Goal: Information Seeking & Learning: Learn about a topic

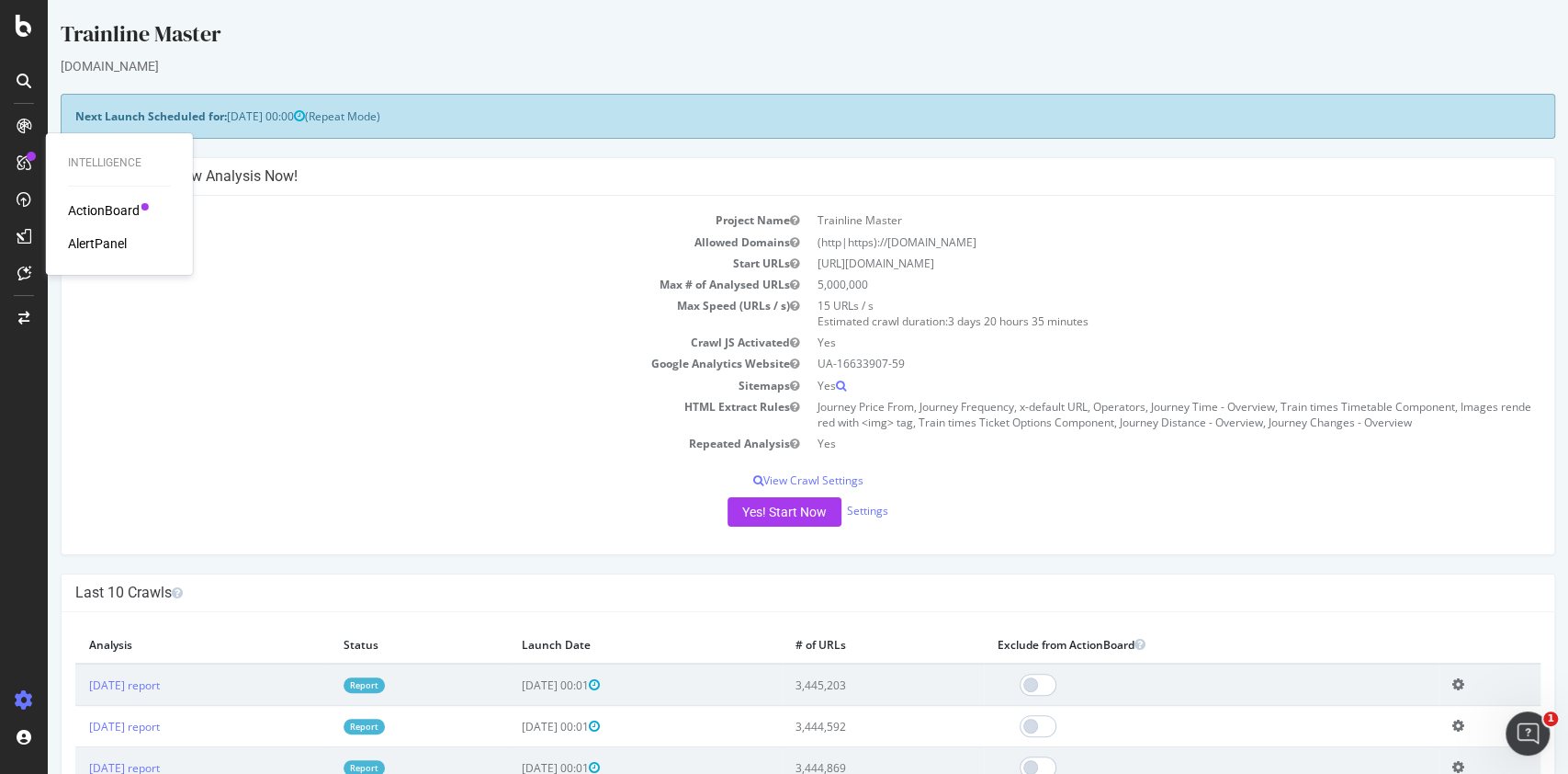
click at [93, 196] on div "Intelligence ActionBoard AlertPanel" at bounding box center [119, 203] width 132 height 134
click at [93, 205] on div "ActionBoard" at bounding box center [104, 210] width 72 height 18
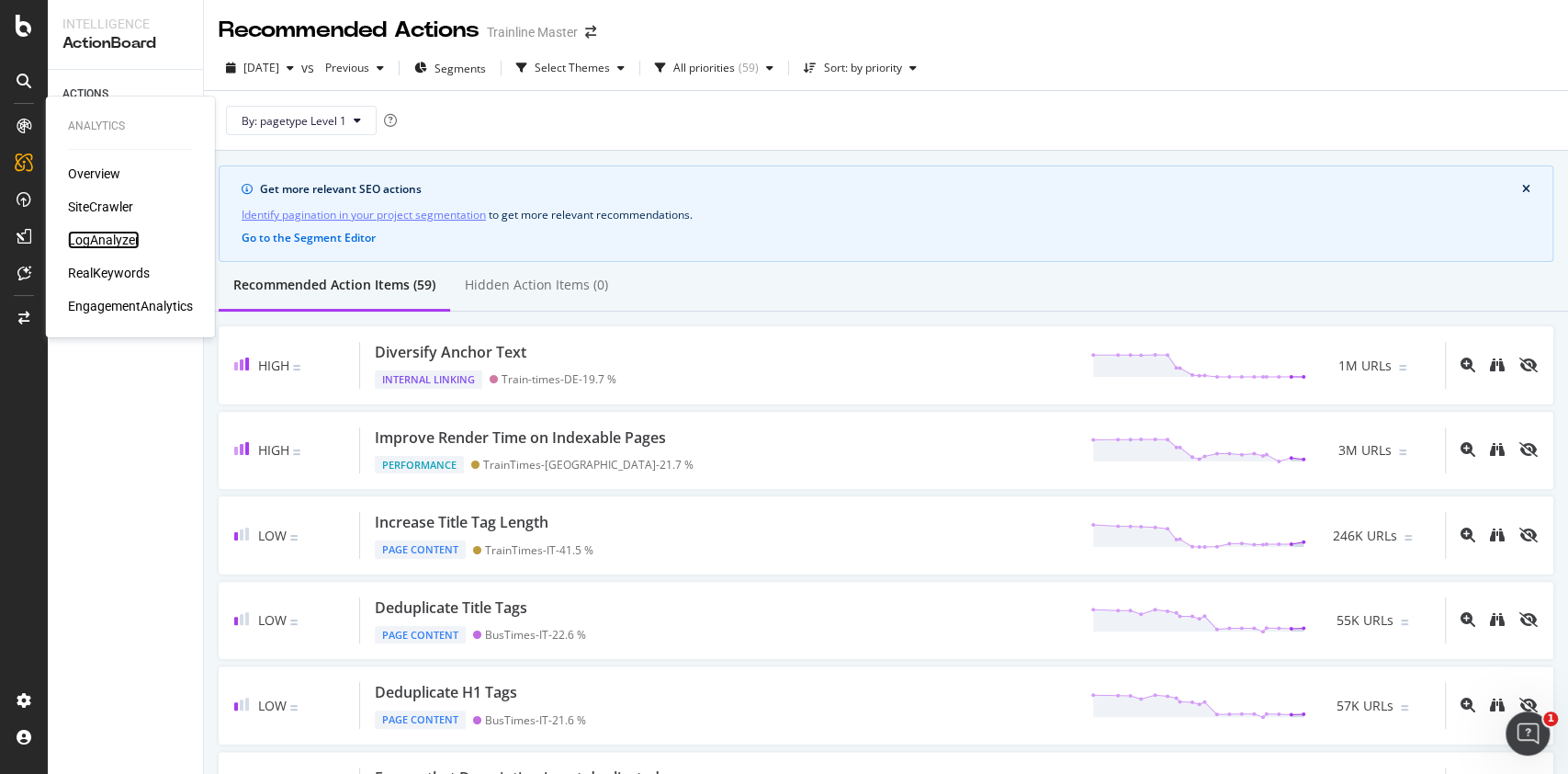
click at [94, 231] on div "LogAnalyzer" at bounding box center [104, 239] width 72 height 18
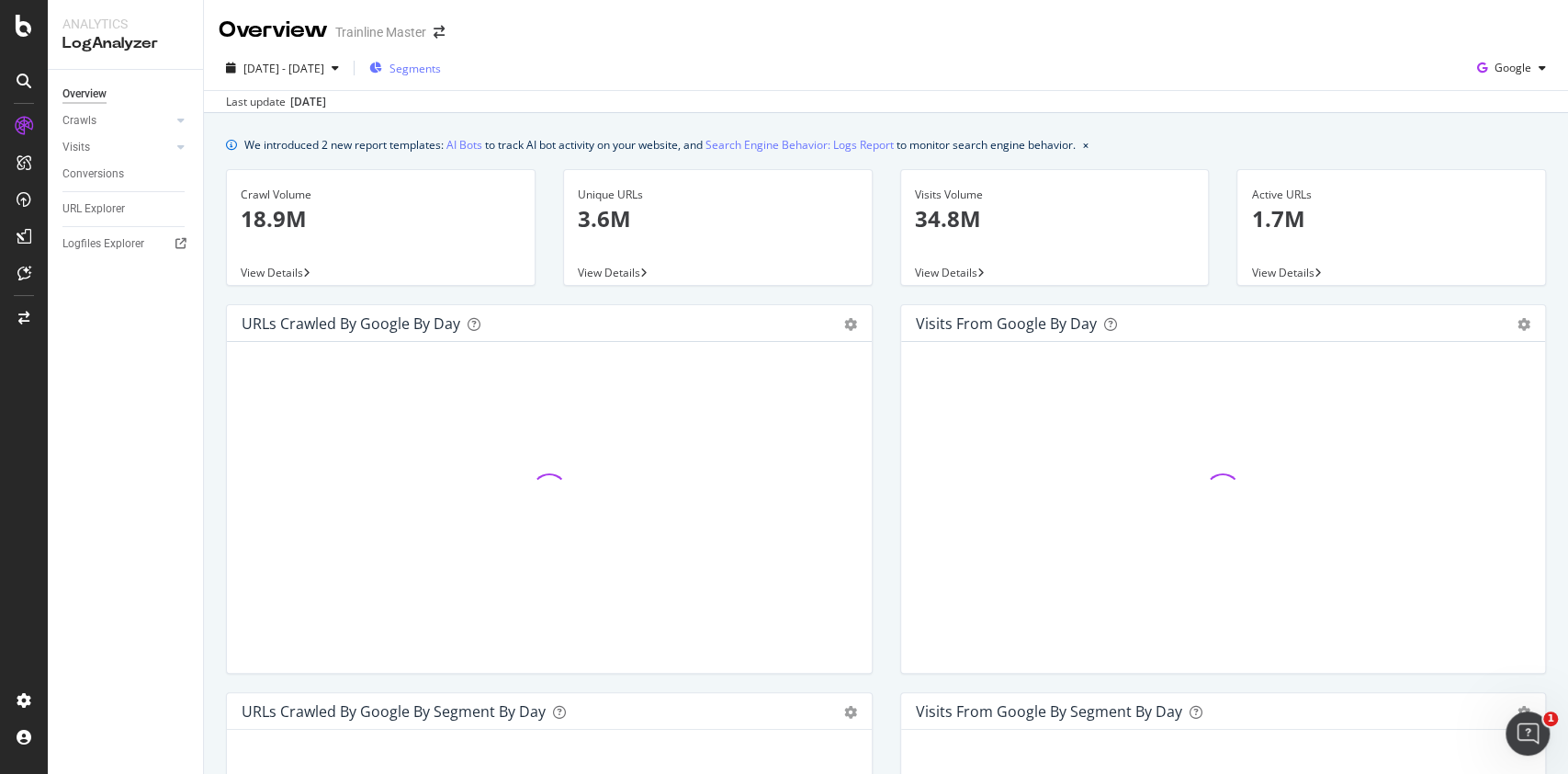
click at [441, 62] on span "Segments" at bounding box center [415, 68] width 51 height 15
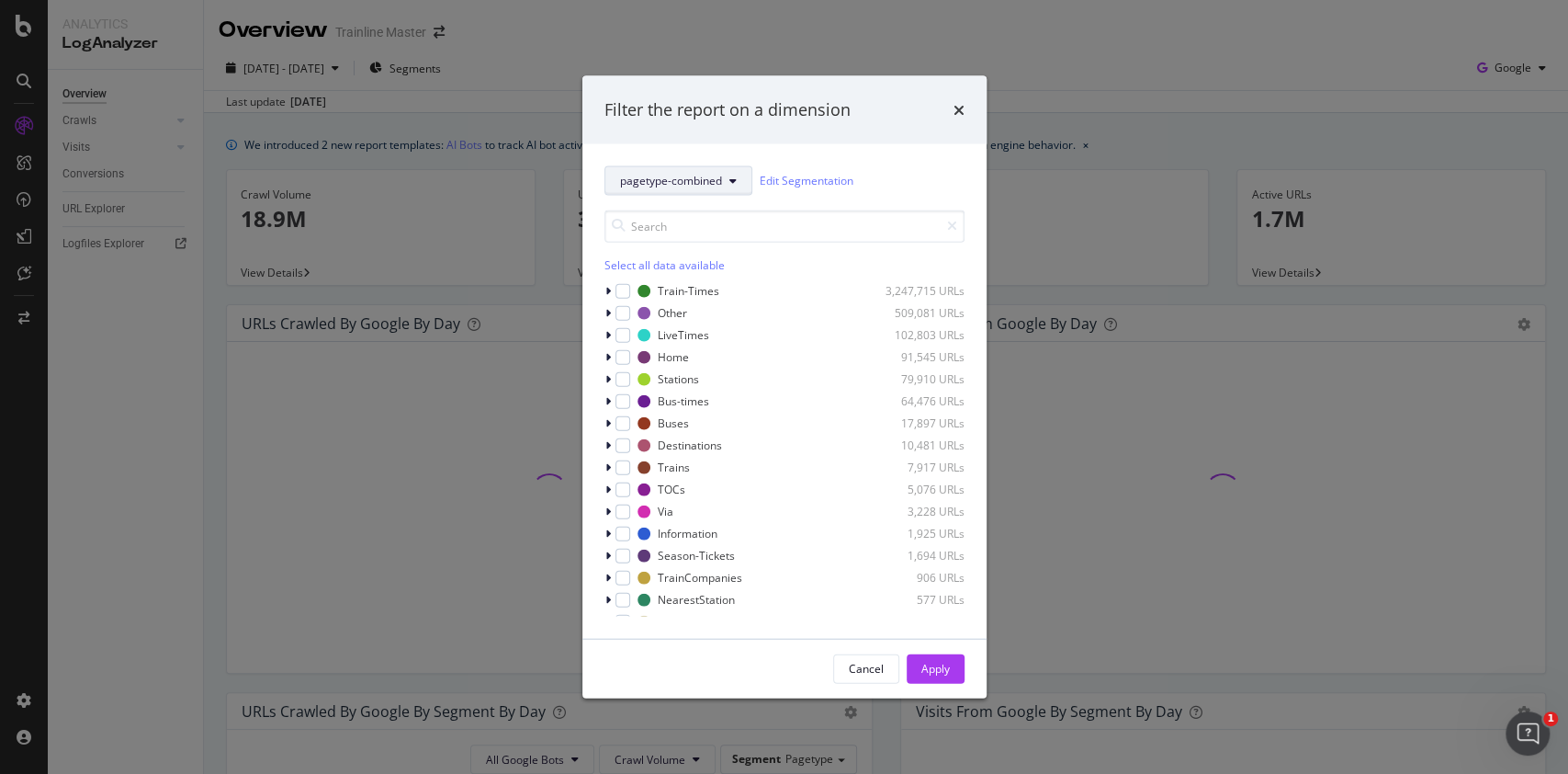
click at [692, 165] on button "pagetype-combined" at bounding box center [678, 179] width 148 height 29
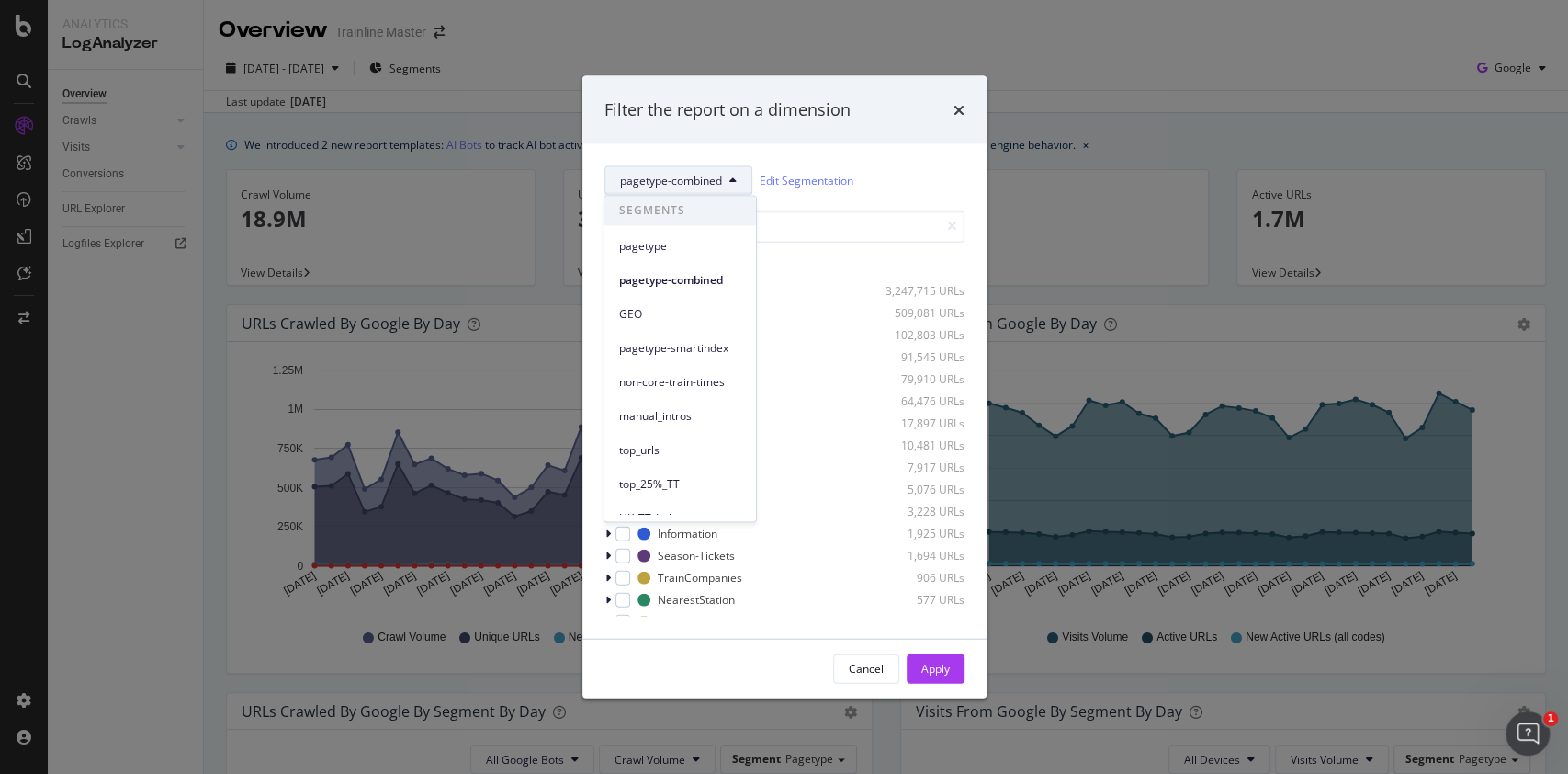
click at [685, 173] on span "pagetype-combined" at bounding box center [672, 180] width 102 height 15
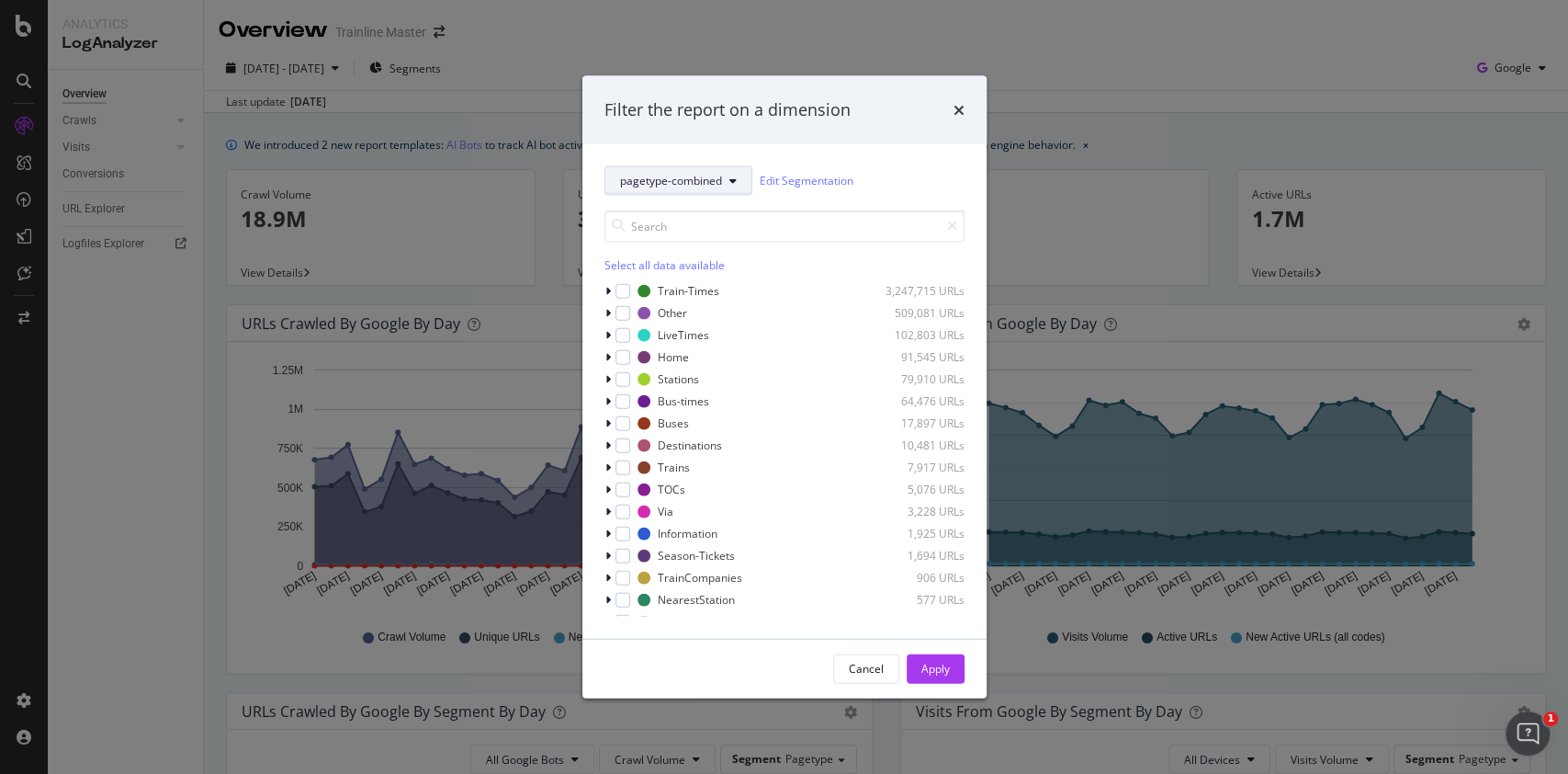
click at [708, 179] on span "pagetype-combined" at bounding box center [672, 180] width 102 height 15
click at [692, 464] on span "parameters-apis-others" at bounding box center [680, 467] width 122 height 16
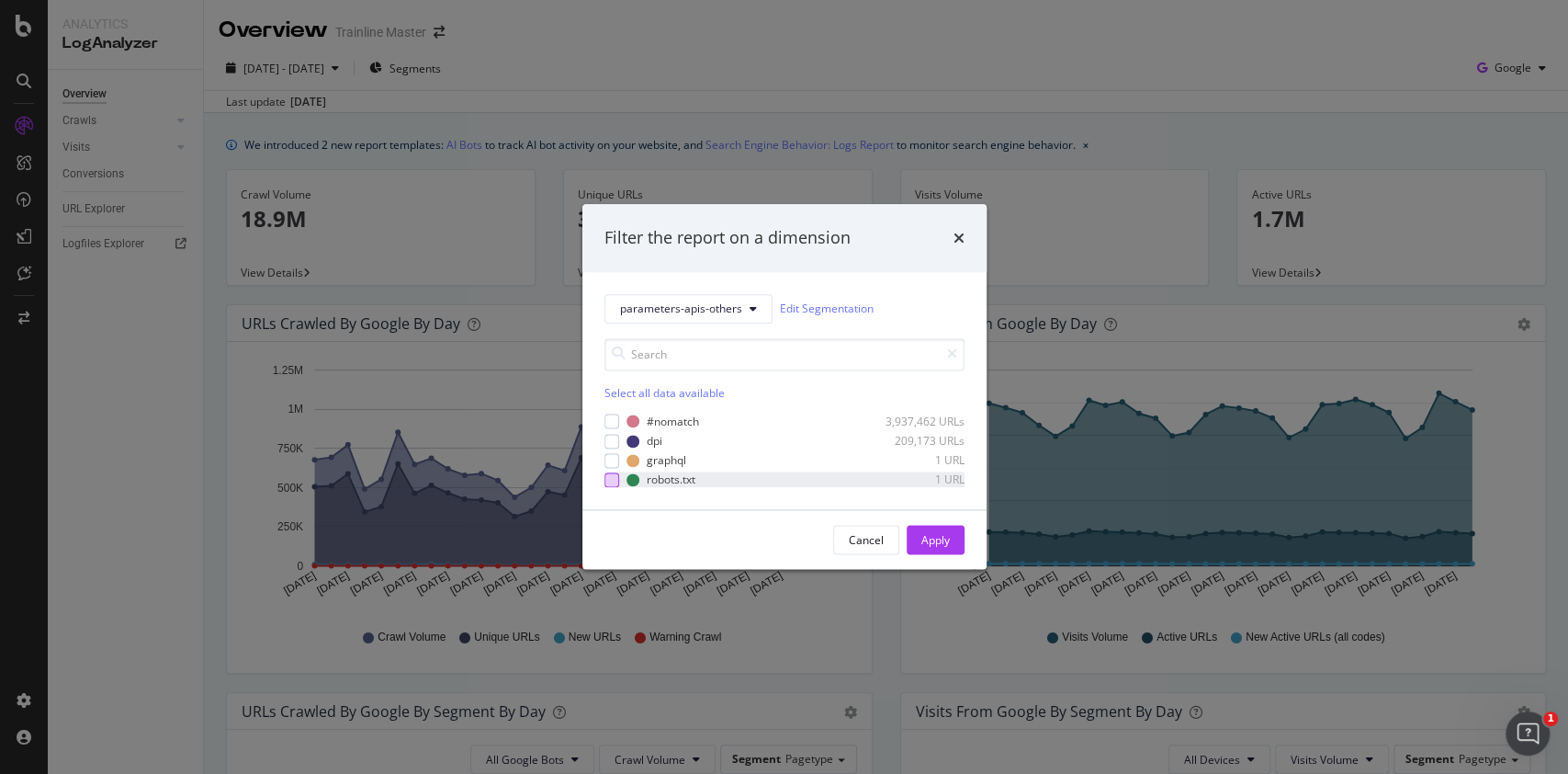
click at [613, 482] on div "modal" at bounding box center [611, 479] width 14 height 14
click at [941, 544] on div "Apply" at bounding box center [935, 540] width 28 height 15
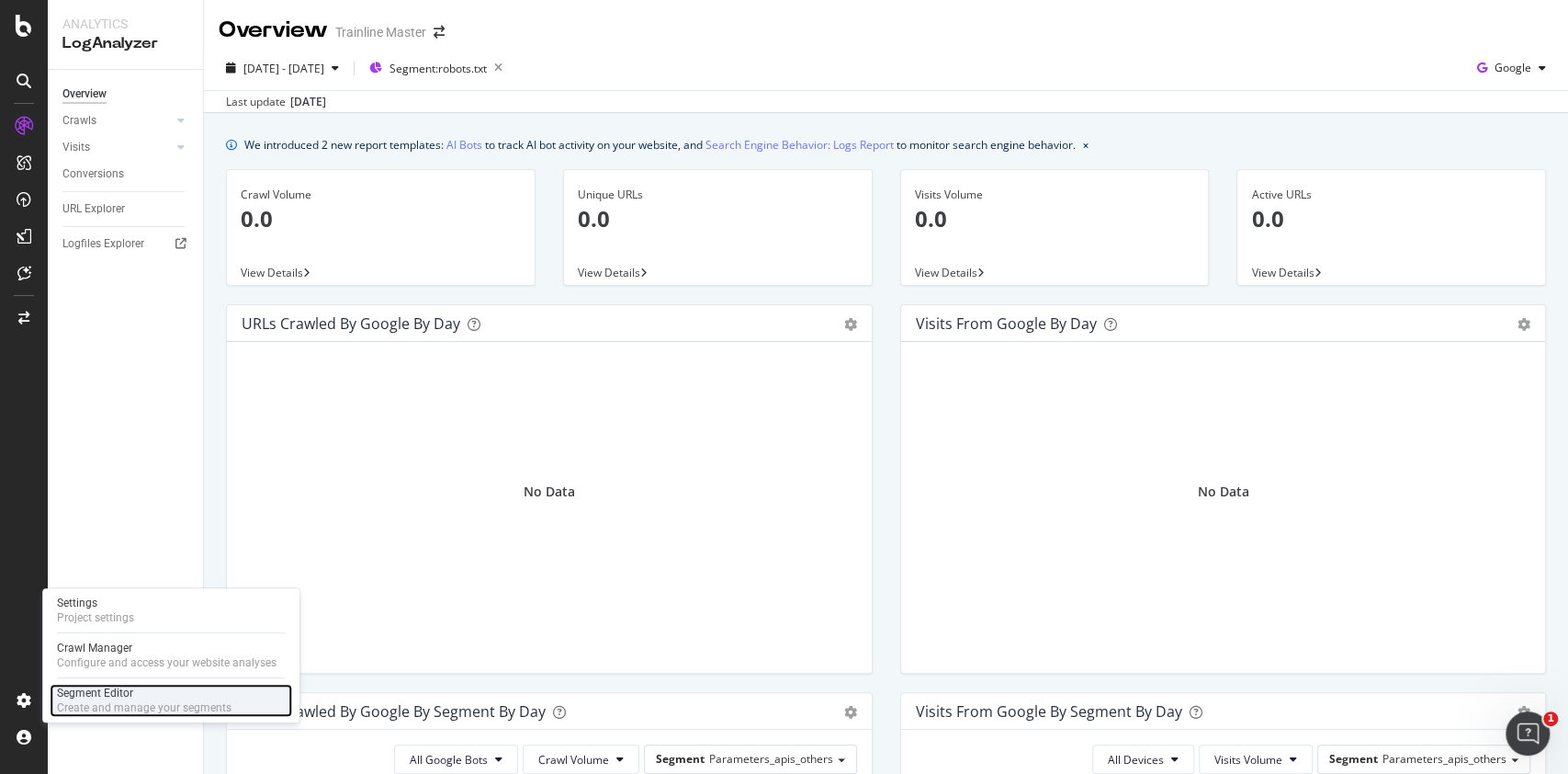
click at [118, 702] on div "Create and manage your segments" at bounding box center [144, 707] width 175 height 14
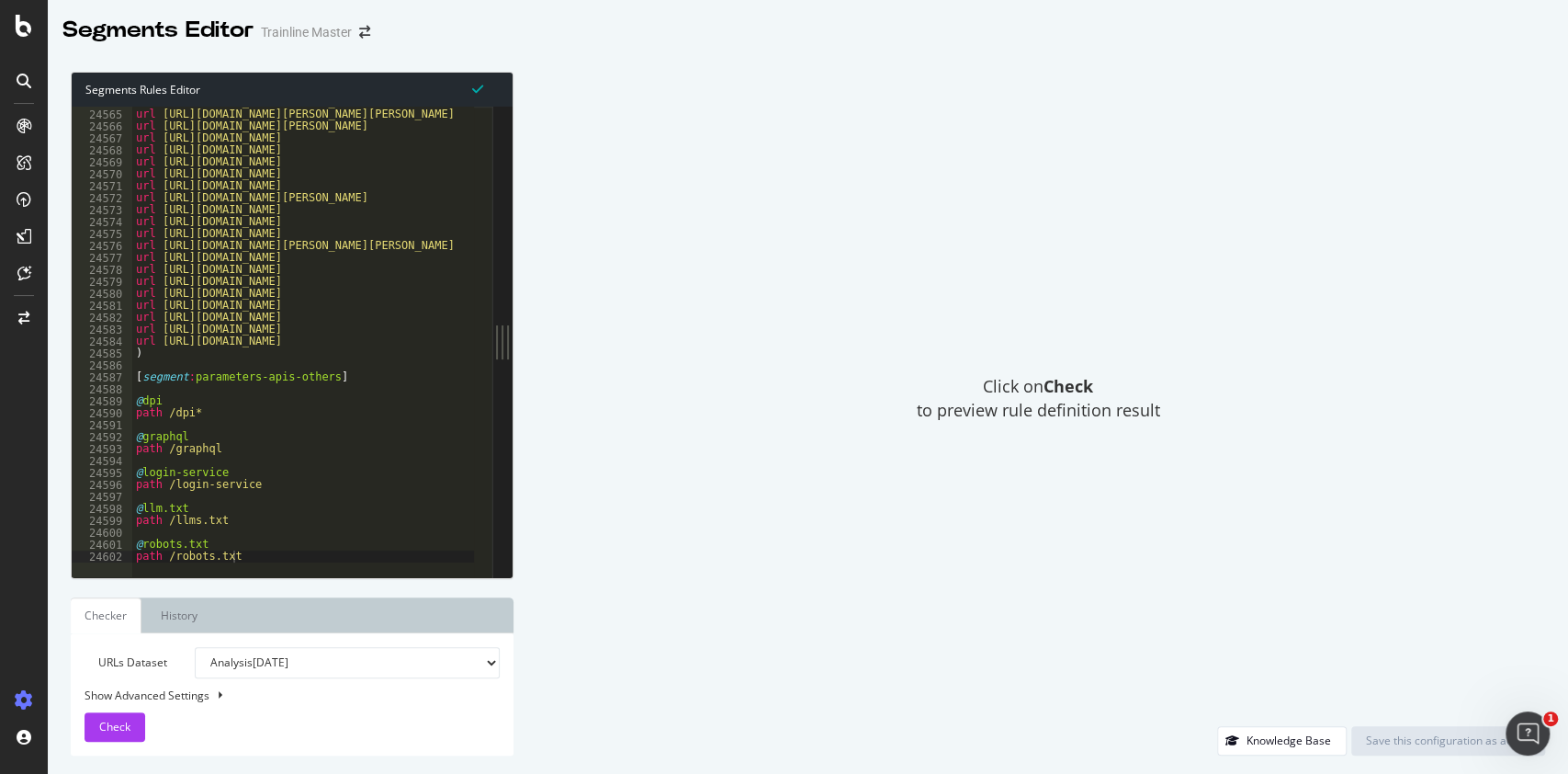
scroll to position [29650, 0]
click at [255, 546] on div "url [URL][DOMAIN_NAME][PERSON_NAME][PERSON_NAME] url [URL][DOMAIN_NAME][PERSON_…" at bounding box center [538, 343] width 813 height 477
click at [251, 521] on div "url [URL][DOMAIN_NAME][PERSON_NAME][PERSON_NAME] url [URL][DOMAIN_NAME][PERSON_…" at bounding box center [538, 343] width 813 height 477
type textarea "path /llms.txt"
drag, startPoint x: 228, startPoint y: 520, endPoint x: 163, endPoint y: 516, distance: 65.1
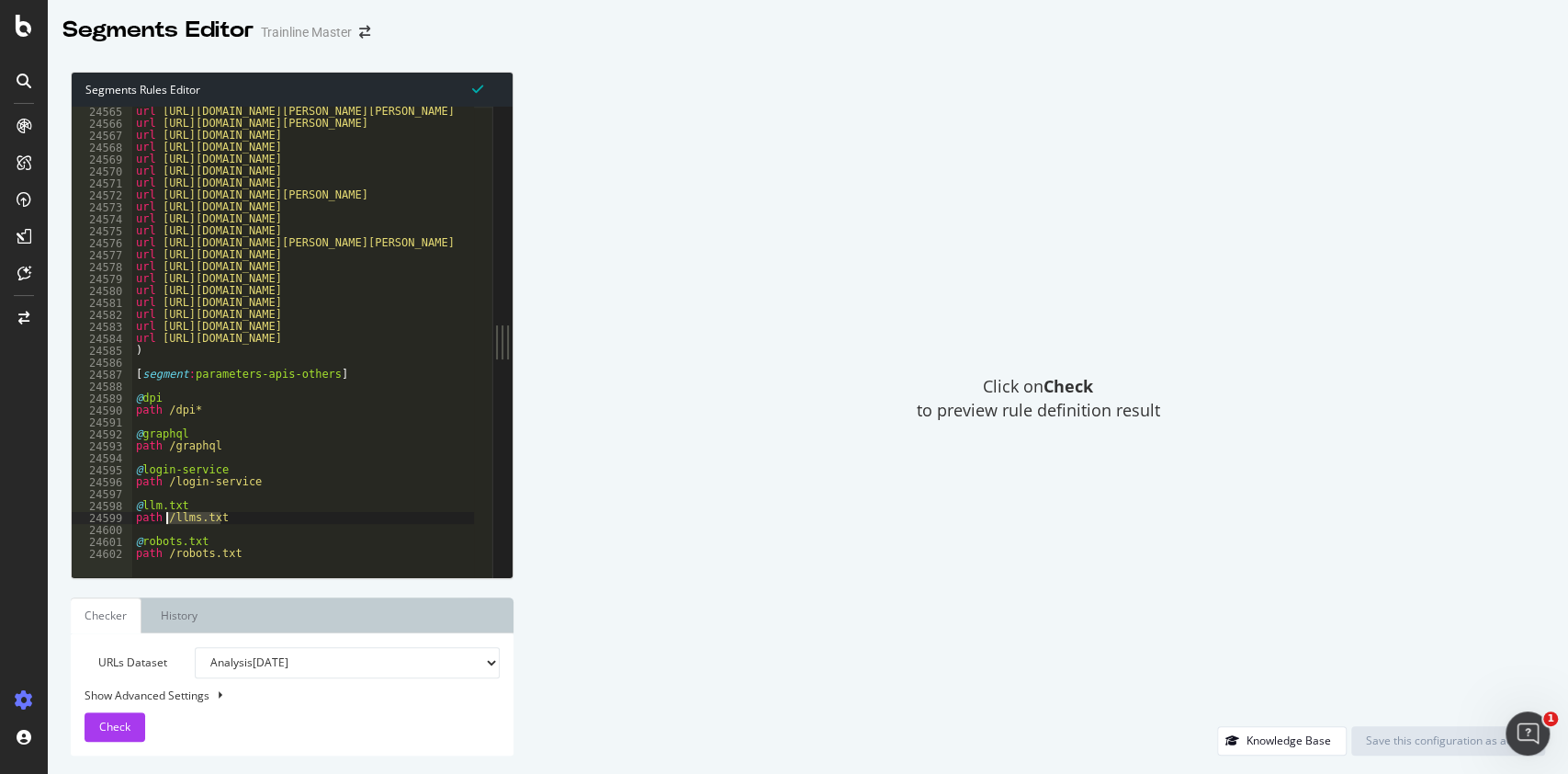
click at [163, 516] on div "url [URL][DOMAIN_NAME][PERSON_NAME][PERSON_NAME] url [URL][DOMAIN_NAME][PERSON_…" at bounding box center [538, 343] width 813 height 477
paste textarea "Cursor at row 24599"
click at [237, 533] on div "url [URL][DOMAIN_NAME][PERSON_NAME][PERSON_NAME] url [URL][DOMAIN_NAME][PERSON_…" at bounding box center [538, 343] width 813 height 477
click at [262, 541] on div "url [URL][DOMAIN_NAME][PERSON_NAME][PERSON_NAME] url [URL][DOMAIN_NAME][PERSON_…" at bounding box center [538, 343] width 813 height 477
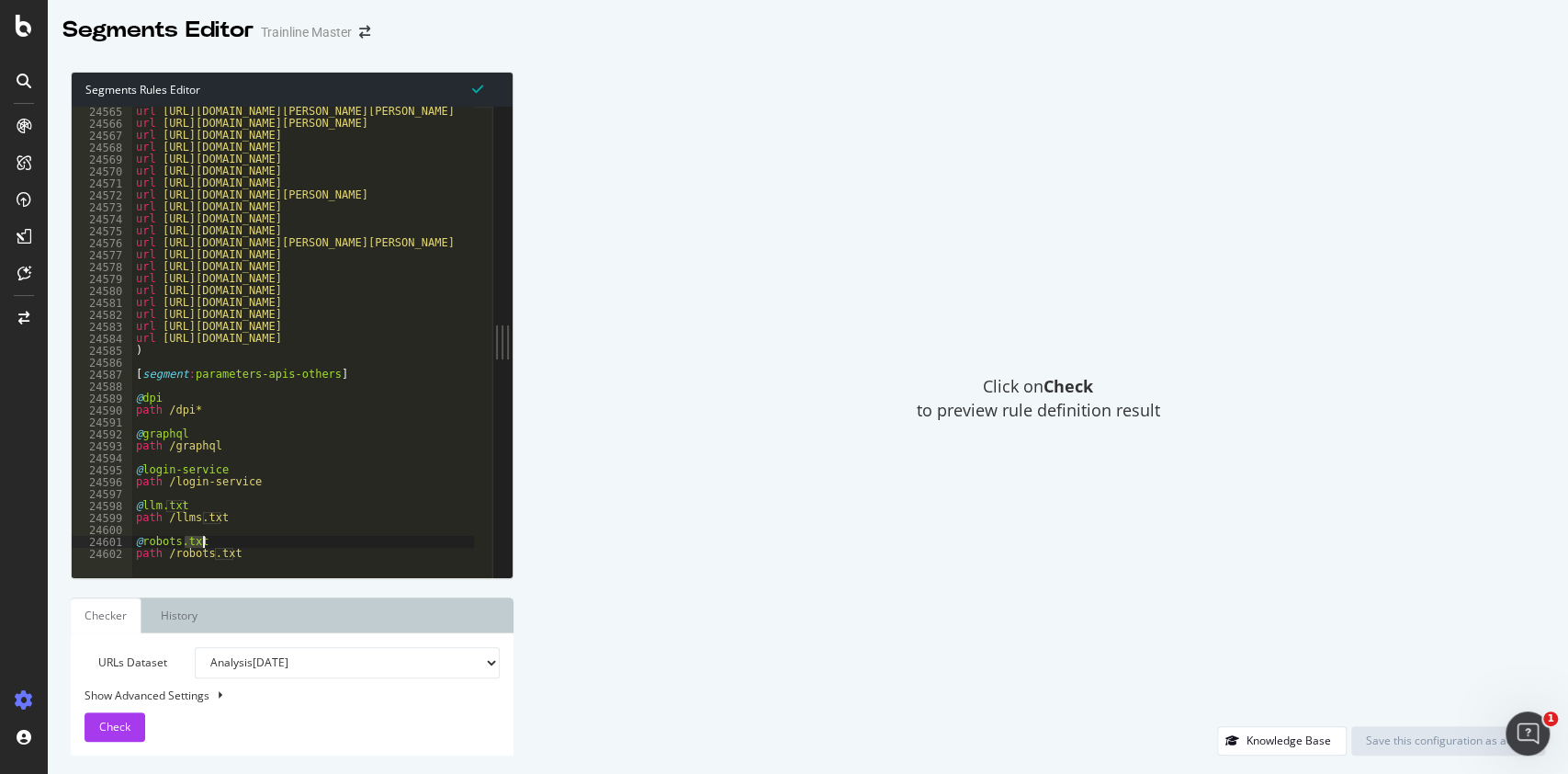
click at [265, 547] on div "url [URL][DOMAIN_NAME][PERSON_NAME][PERSON_NAME] url [URL][DOMAIN_NAME][PERSON_…" at bounding box center [303, 341] width 341 height 470
click at [249, 541] on div "url [URL][DOMAIN_NAME][PERSON_NAME][PERSON_NAME] url [URL][DOMAIN_NAME][PERSON_…" at bounding box center [538, 343] width 813 height 477
click at [253, 551] on div "url [URL][DOMAIN_NAME][PERSON_NAME][PERSON_NAME] url [URL][DOMAIN_NAME][PERSON_…" at bounding box center [538, 343] width 813 height 477
type textarea "path /robots.txt"
click at [228, 536] on div "url [URL][DOMAIN_NAME][PERSON_NAME][PERSON_NAME] url [URL][DOMAIN_NAME][PERSON_…" at bounding box center [538, 343] width 813 height 477
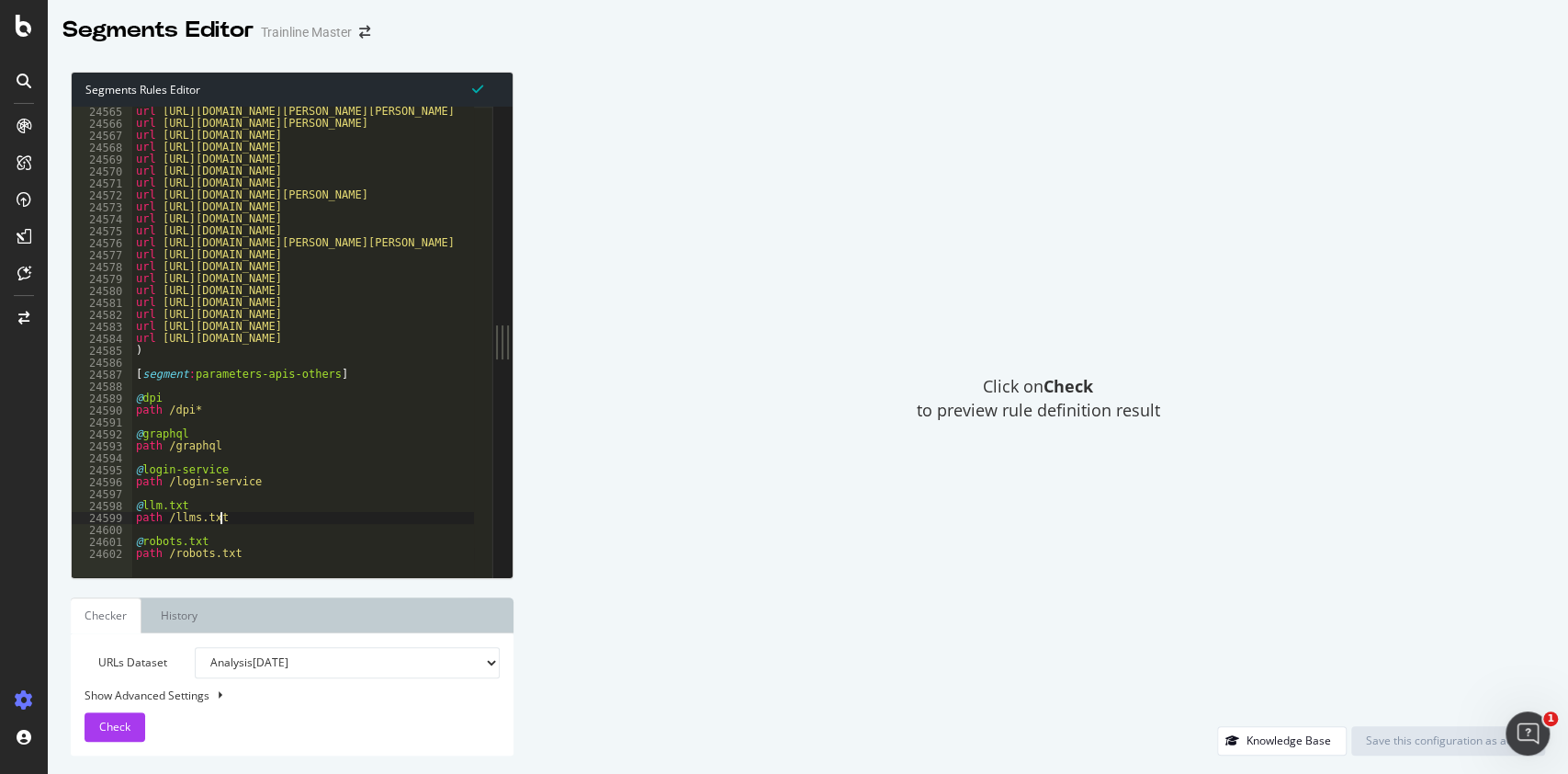
click at [231, 512] on div "url [URL][DOMAIN_NAME][PERSON_NAME][PERSON_NAME] url [URL][DOMAIN_NAME][PERSON_…" at bounding box center [538, 343] width 813 height 477
type textarea "path /llms.txt"
click at [85, 728] on button "Check" at bounding box center [115, 727] width 61 height 29
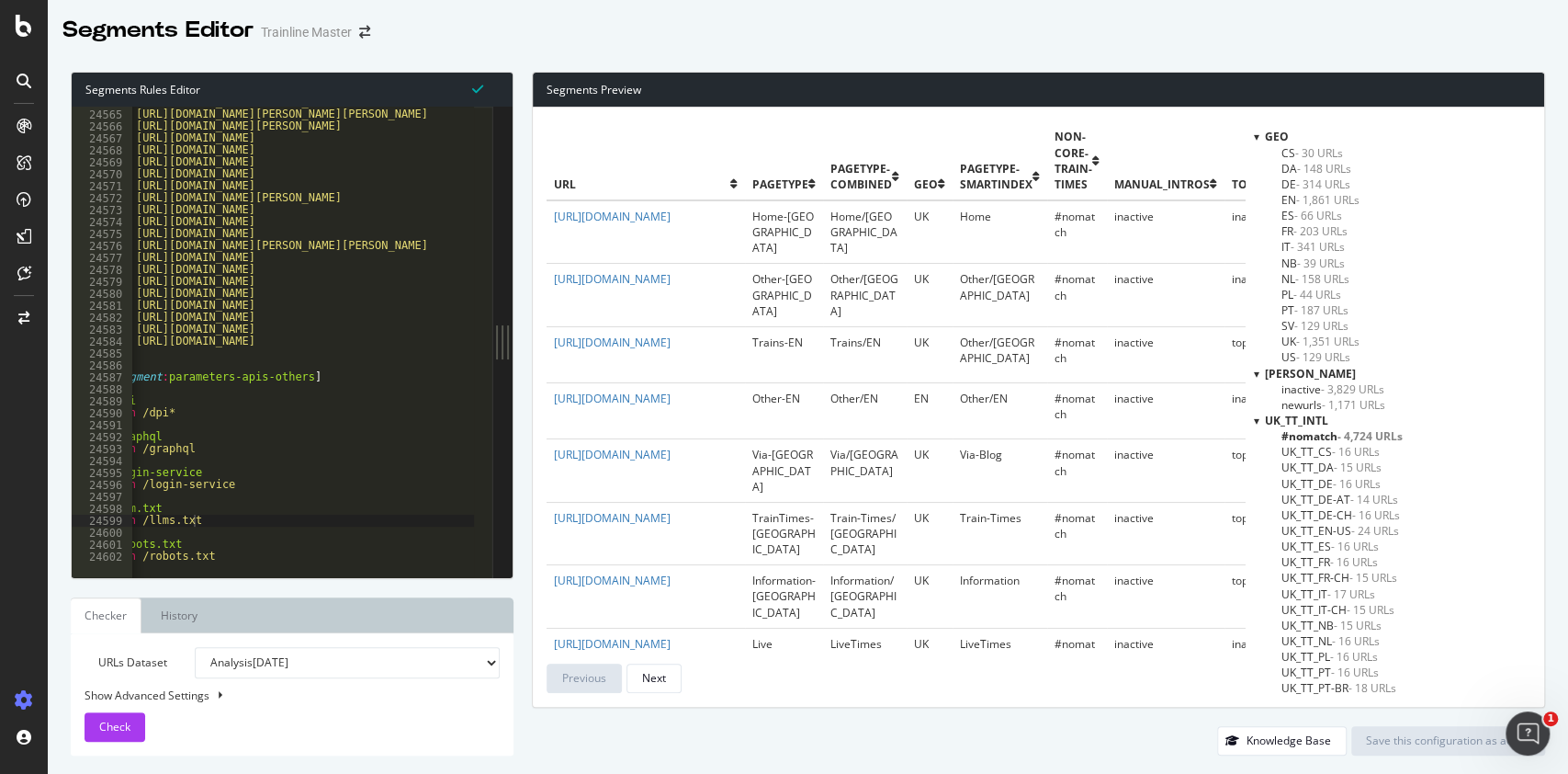
scroll to position [0, 0]
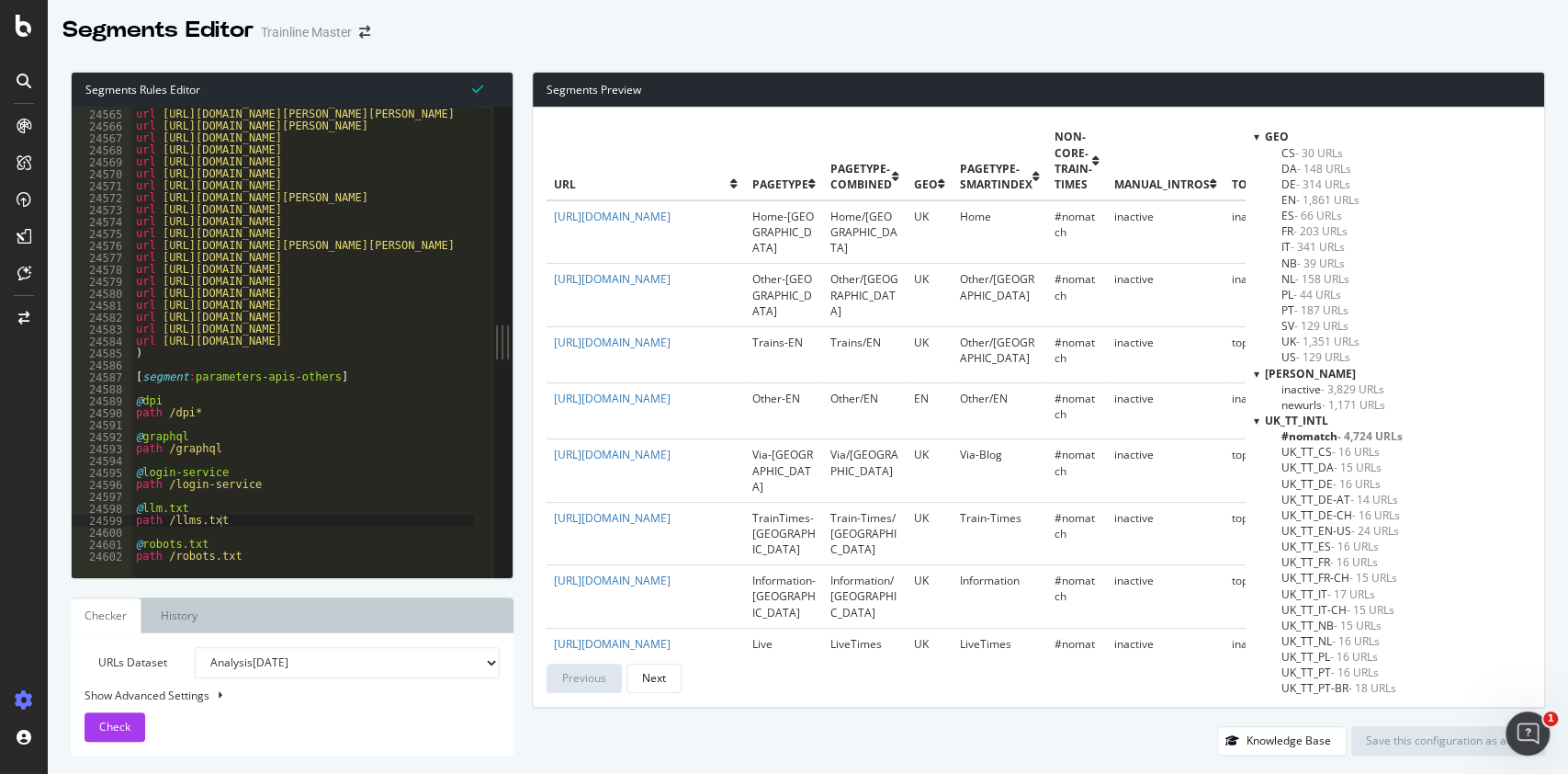
click at [258, 532] on div "url [URL][DOMAIN_NAME][PERSON_NAME] url [URL][DOMAIN_NAME][PERSON_NAME][PERSON_…" at bounding box center [538, 335] width 813 height 477
click at [250, 555] on div at bounding box center [538, 566] width 813 height 23
drag, startPoint x: 224, startPoint y: 513, endPoint x: 134, endPoint y: 506, distance: 90.3
click at [134, 506] on div "url [URL][DOMAIN_NAME][PERSON_NAME][PERSON_NAME] url [URL][DOMAIN_NAME][PERSON_…" at bounding box center [538, 343] width 813 height 477
type textarea "@llm.txt path /llms.txt"
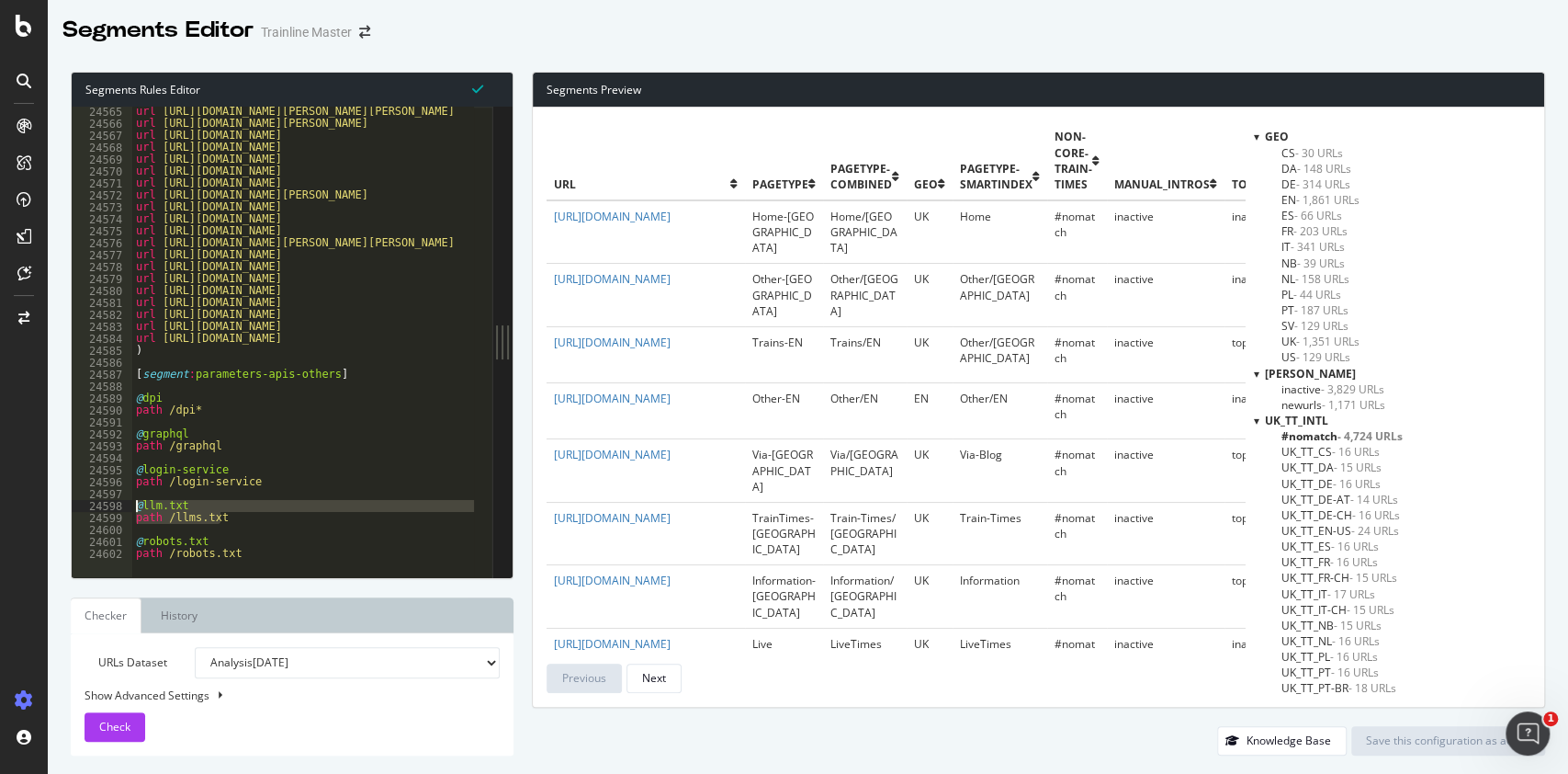
click at [250, 531] on div "url [URL][DOMAIN_NAME][PERSON_NAME][PERSON_NAME] url [URL][DOMAIN_NAME][PERSON_…" at bounding box center [538, 343] width 813 height 477
click at [88, 722] on button "Check" at bounding box center [115, 727] width 61 height 29
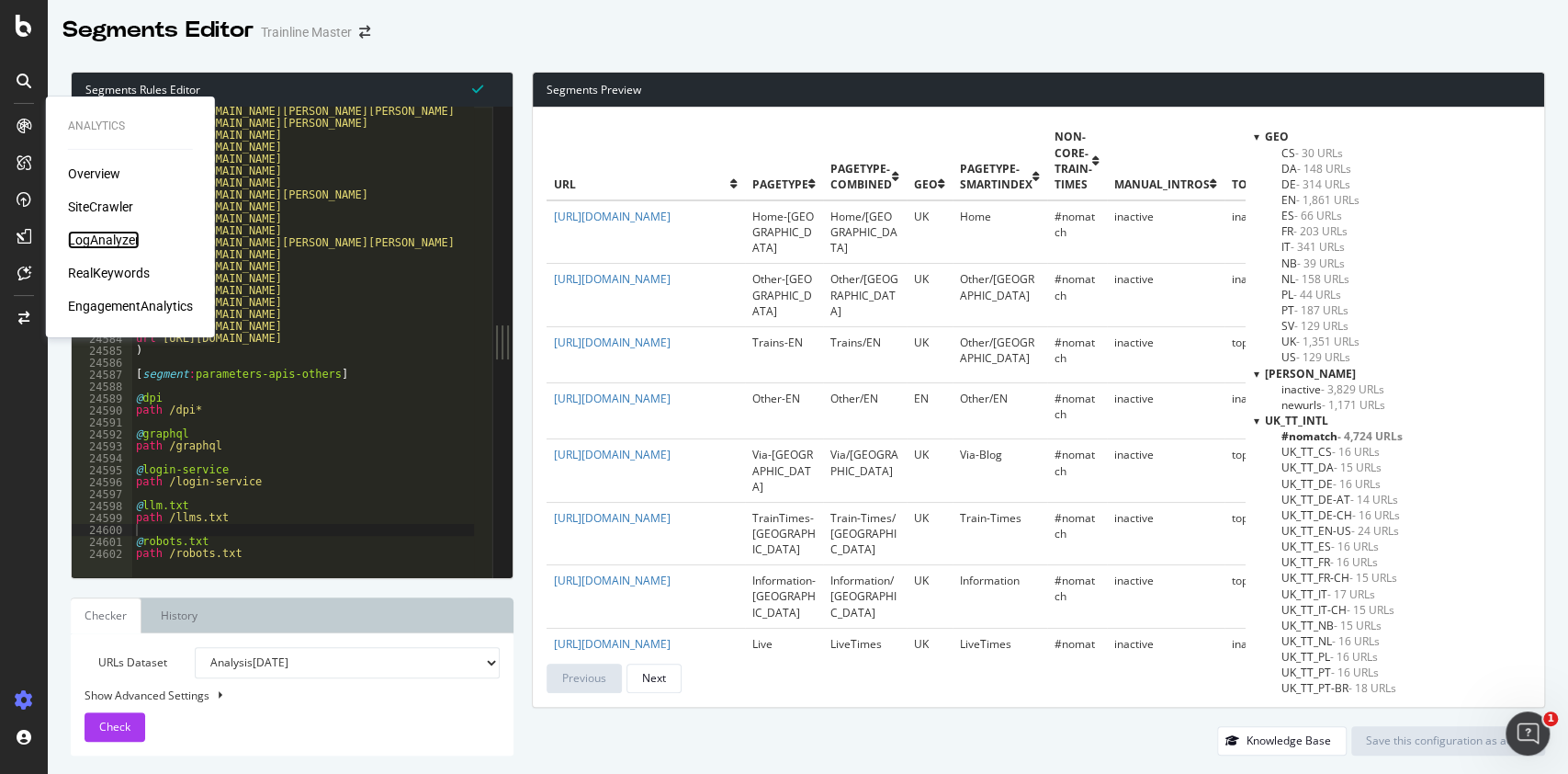
click at [101, 238] on div "LogAnalyzer" at bounding box center [104, 239] width 72 height 18
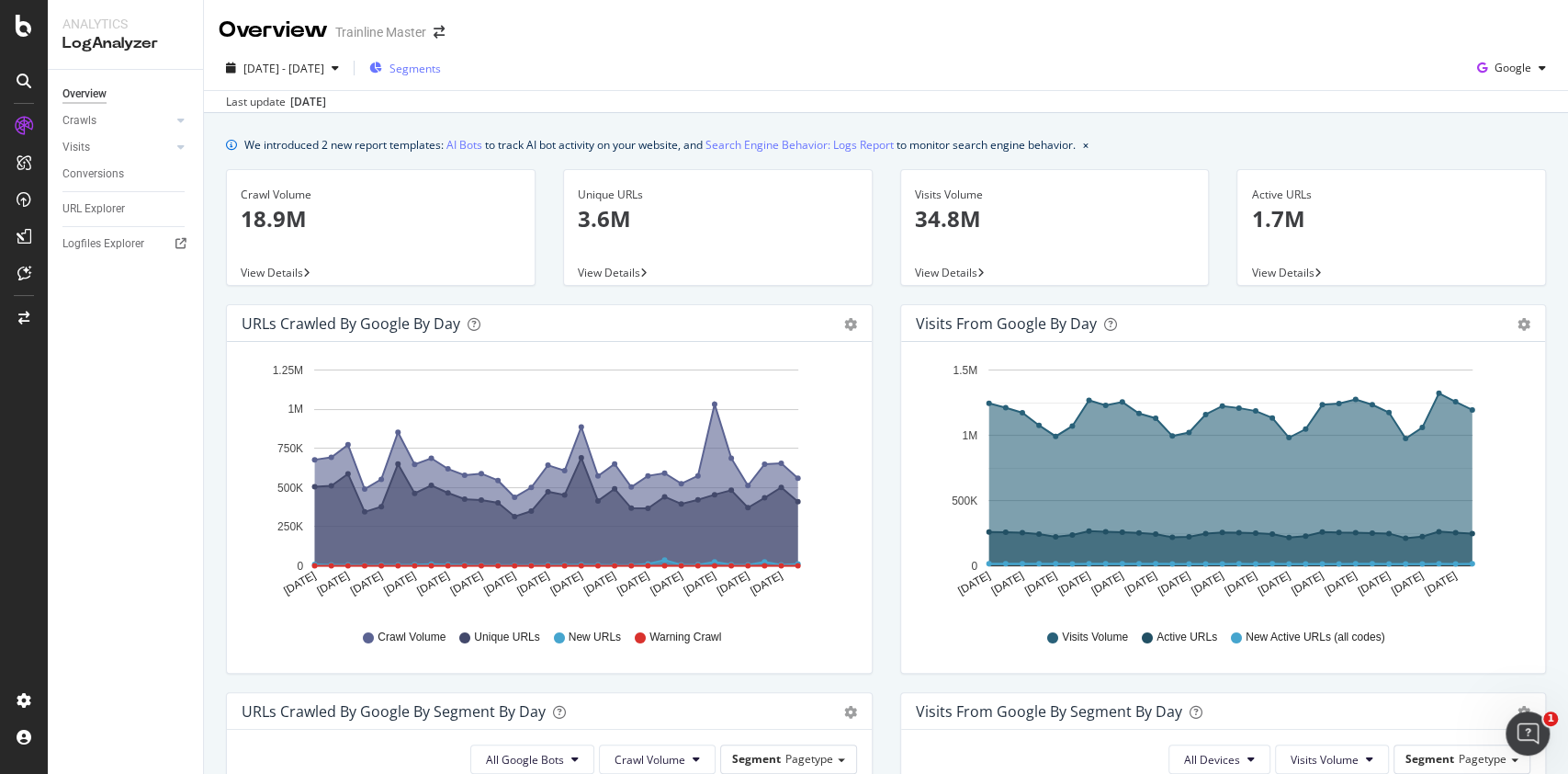
click at [441, 71] on span "Segments" at bounding box center [415, 68] width 51 height 15
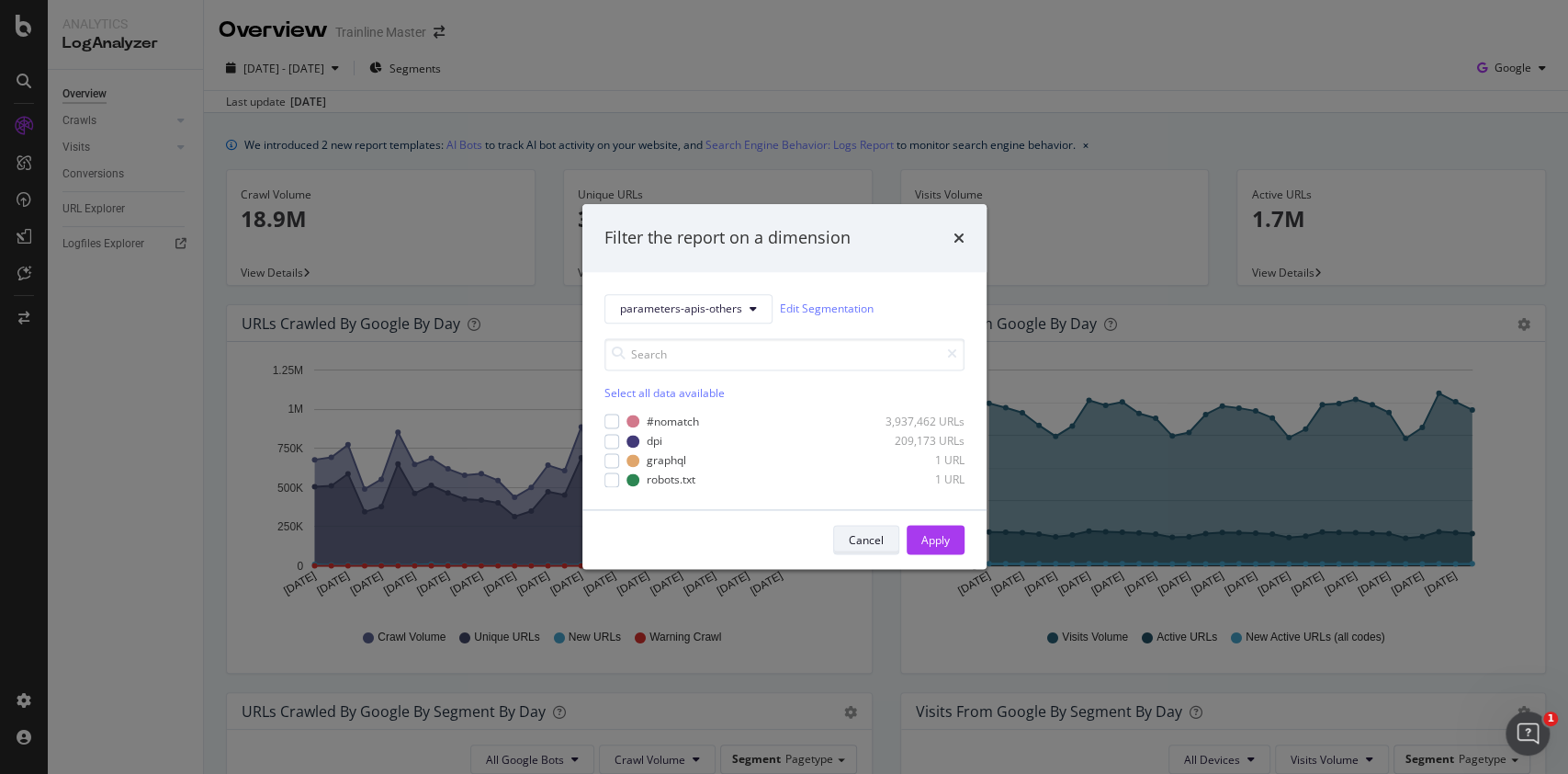
click at [856, 544] on div "Cancel" at bounding box center [866, 540] width 35 height 15
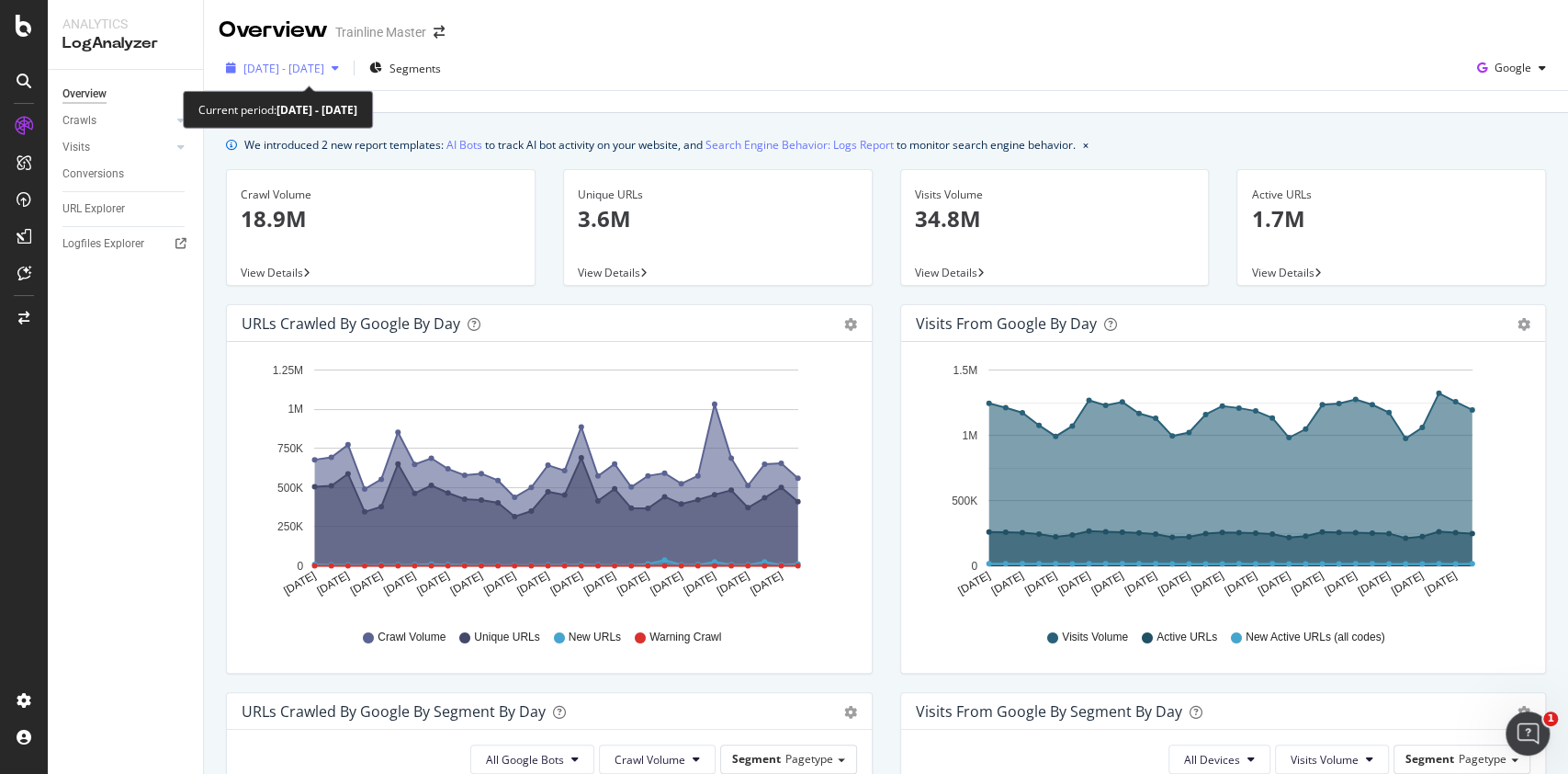
click at [324, 73] on span "[DATE] - [DATE]" at bounding box center [284, 68] width 81 height 15
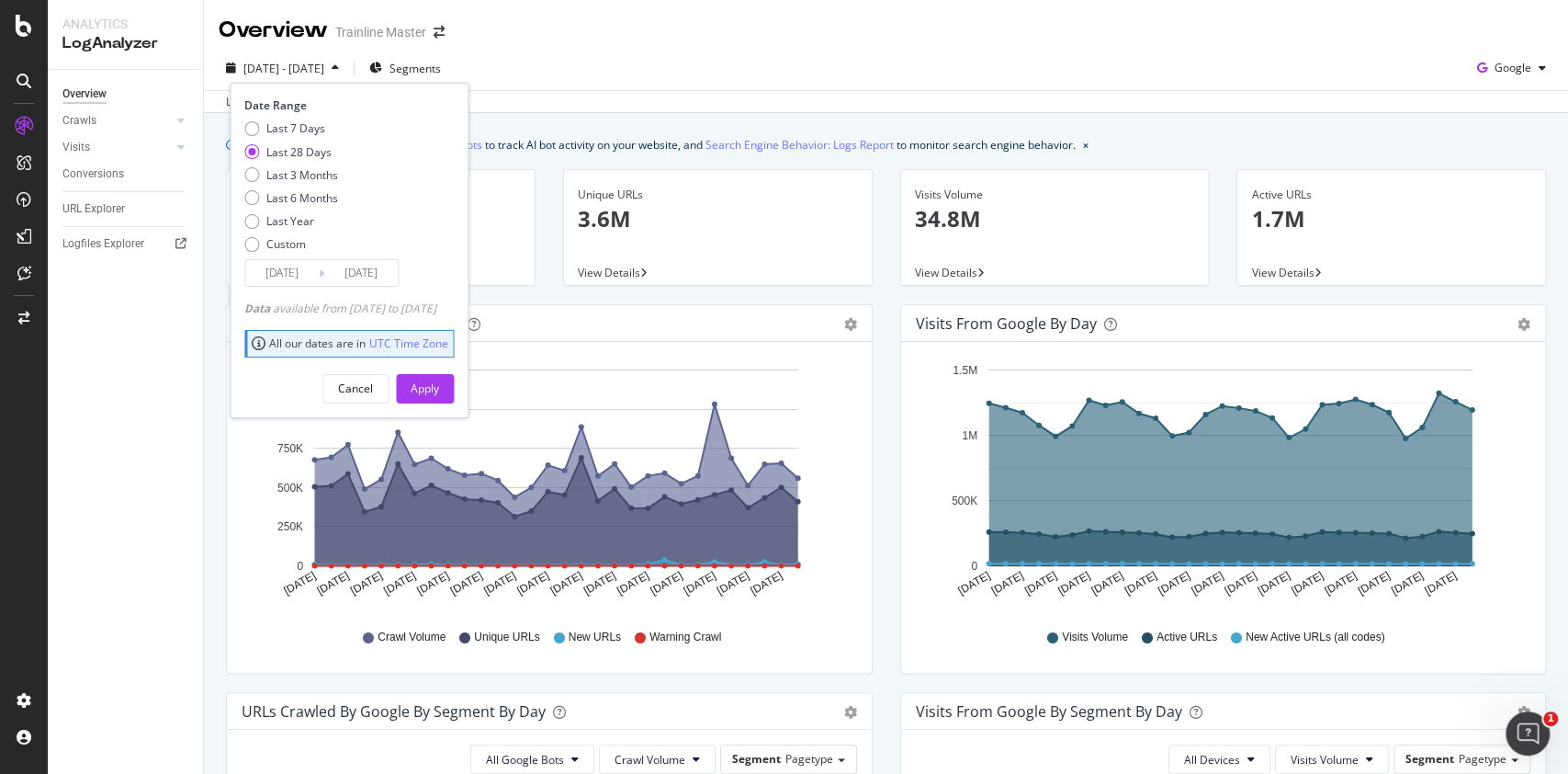
click at [1542, 93] on div "[DATE] - [DATE] Segments Date Range Last 7 Days Last 28 Days Last 3 Months Last…" at bounding box center [886, 79] width 1364 height 67
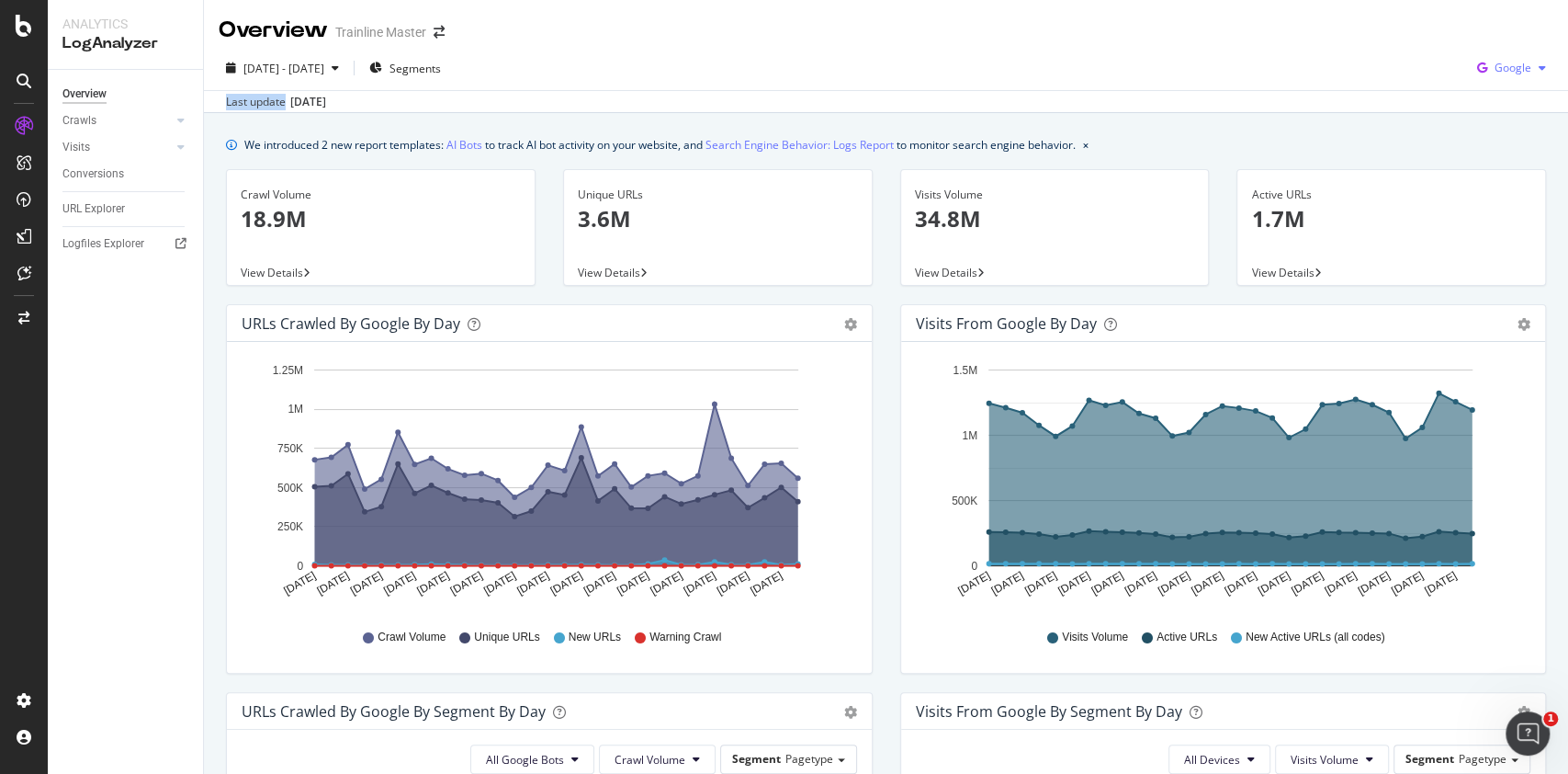
click at [1506, 80] on div "Google" at bounding box center [1512, 67] width 83 height 28
click at [1500, 166] on span "OpenAI" at bounding box center [1508, 172] width 68 height 16
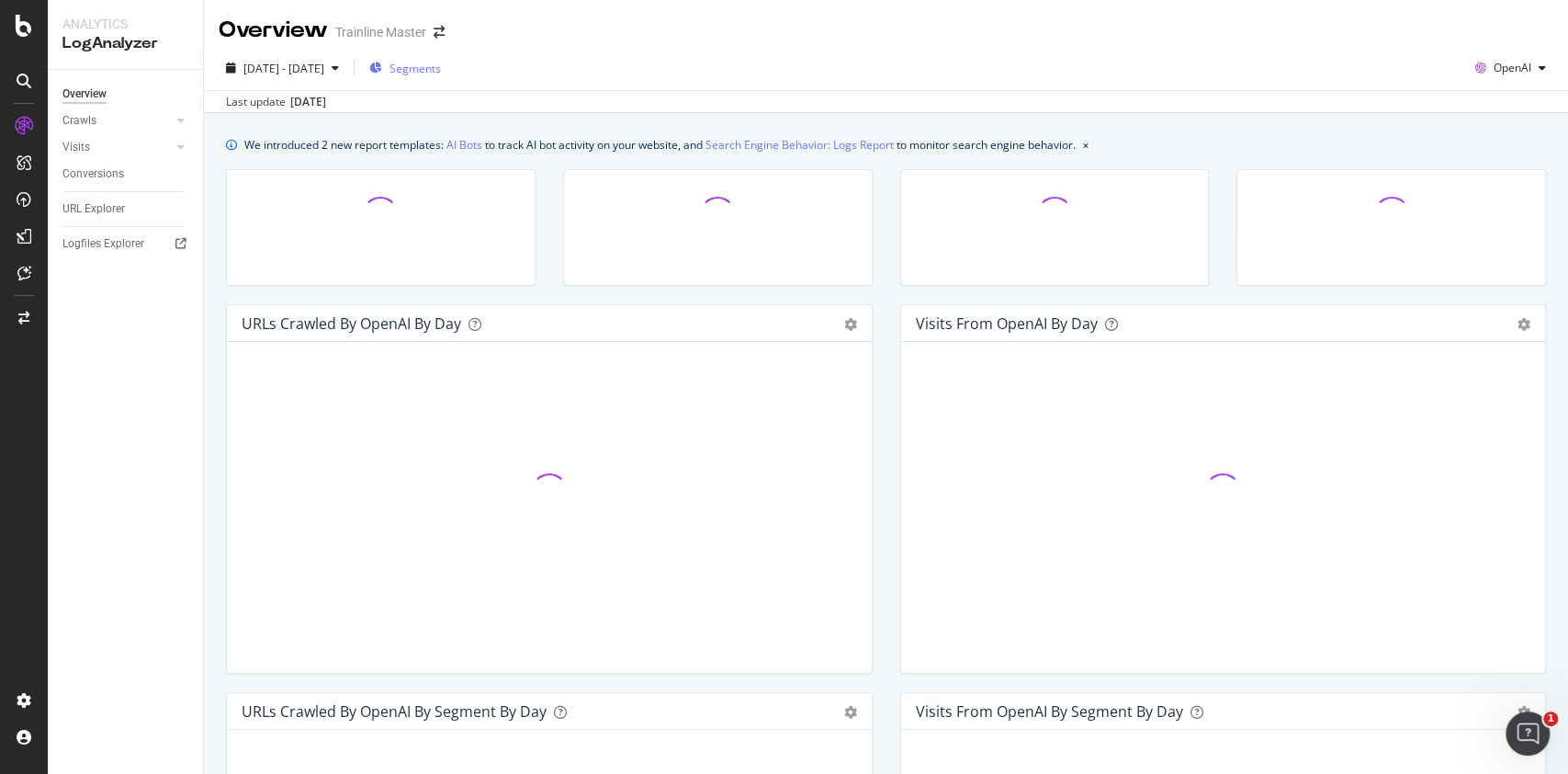
click at [441, 76] on div "Segments" at bounding box center [405, 67] width 72 height 28
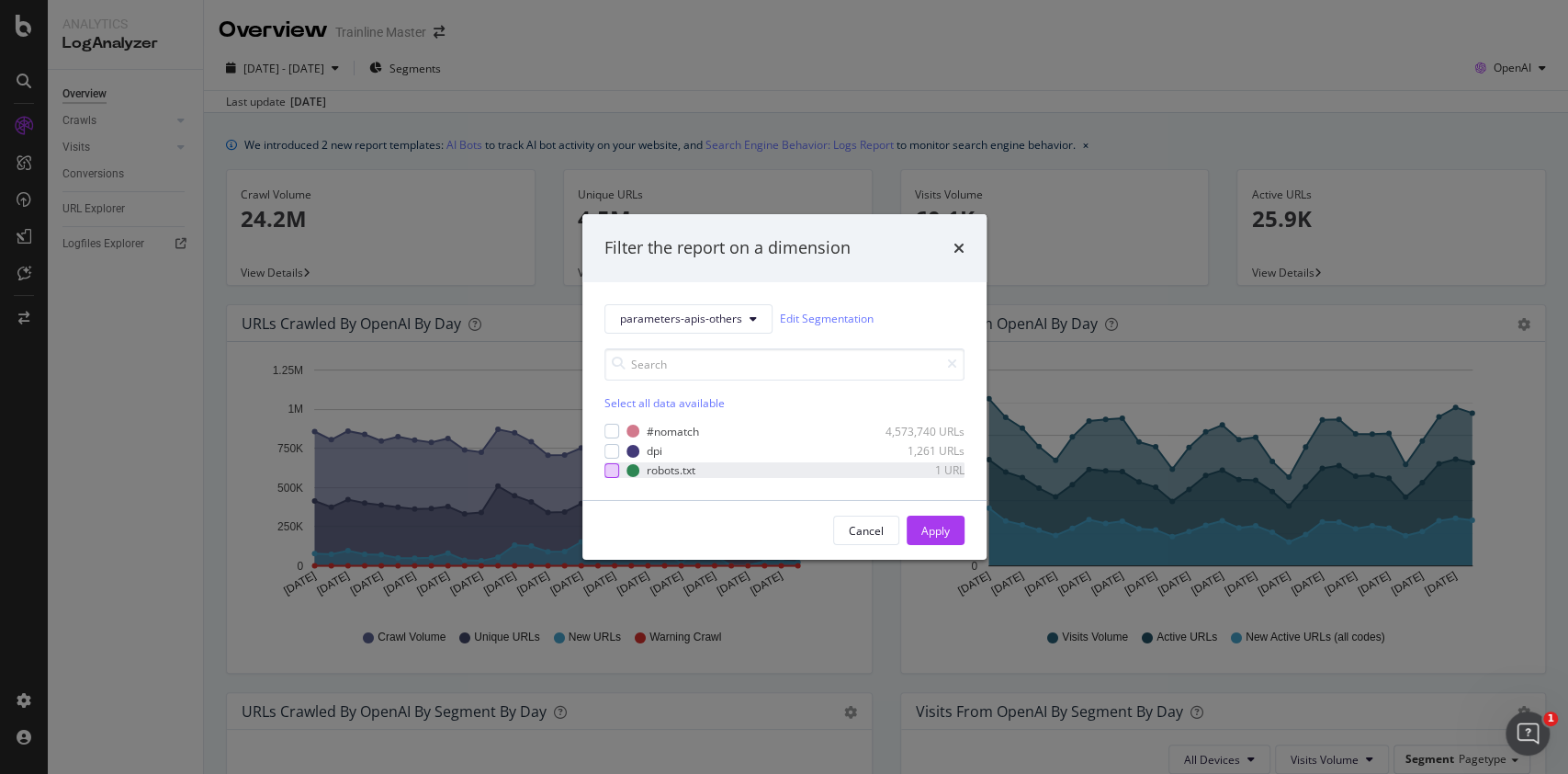
click at [616, 467] on div "modal" at bounding box center [611, 470] width 14 height 14
click at [927, 536] on div "Apply" at bounding box center [935, 530] width 28 height 15
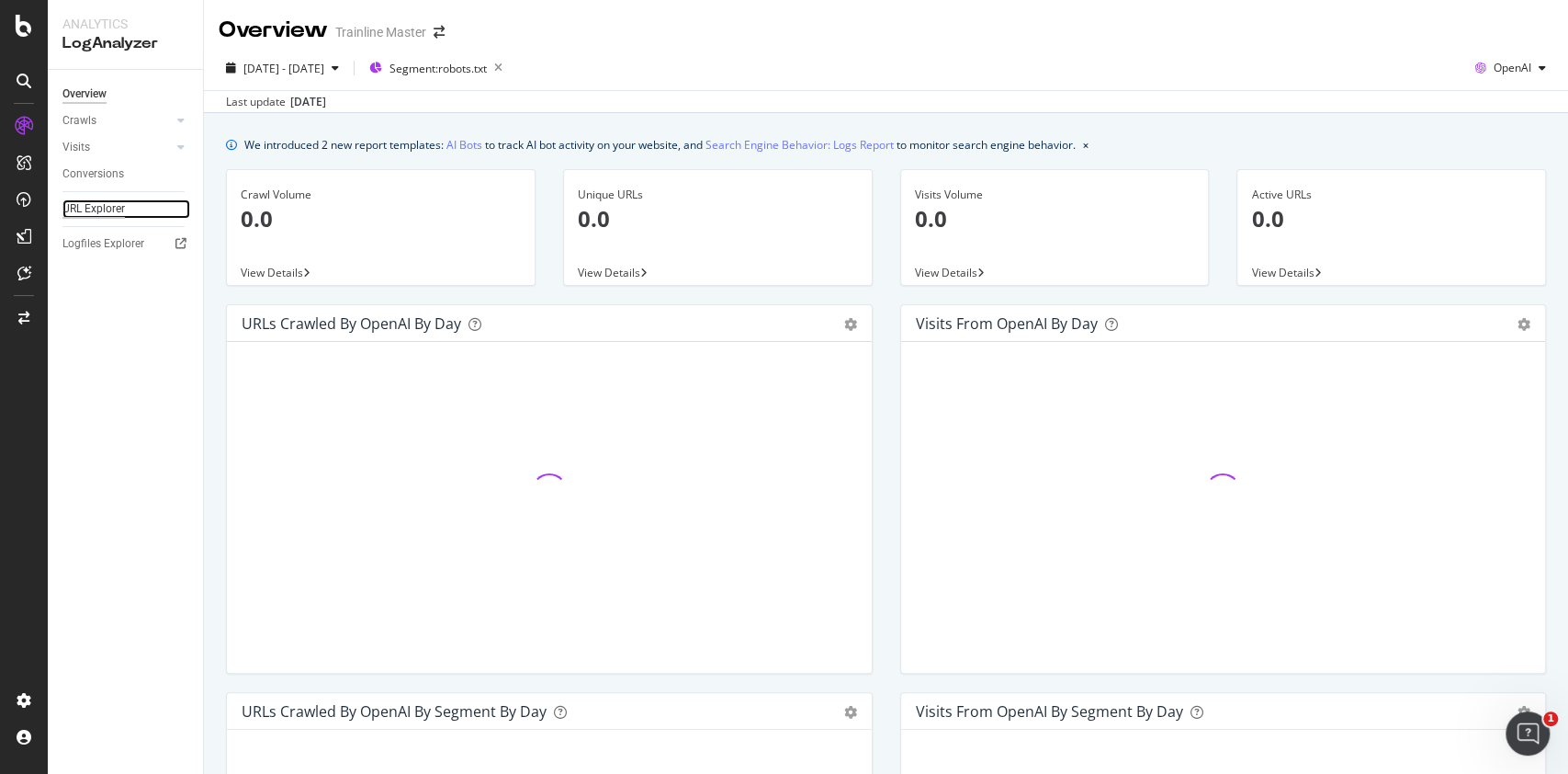
click at [120, 217] on div "URL Explorer" at bounding box center [94, 209] width 63 height 19
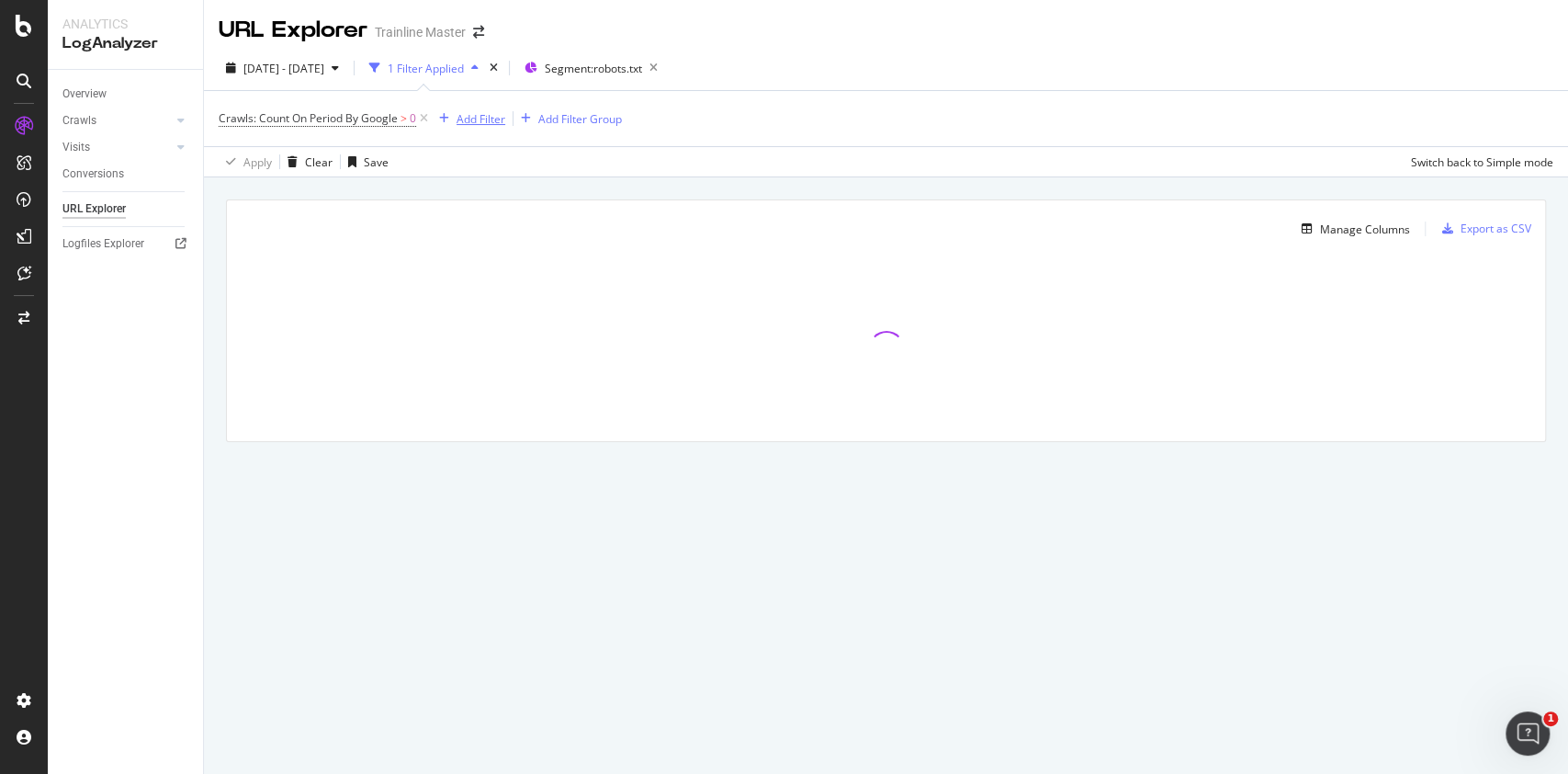
click at [482, 123] on div "Add Filter" at bounding box center [480, 119] width 48 height 15
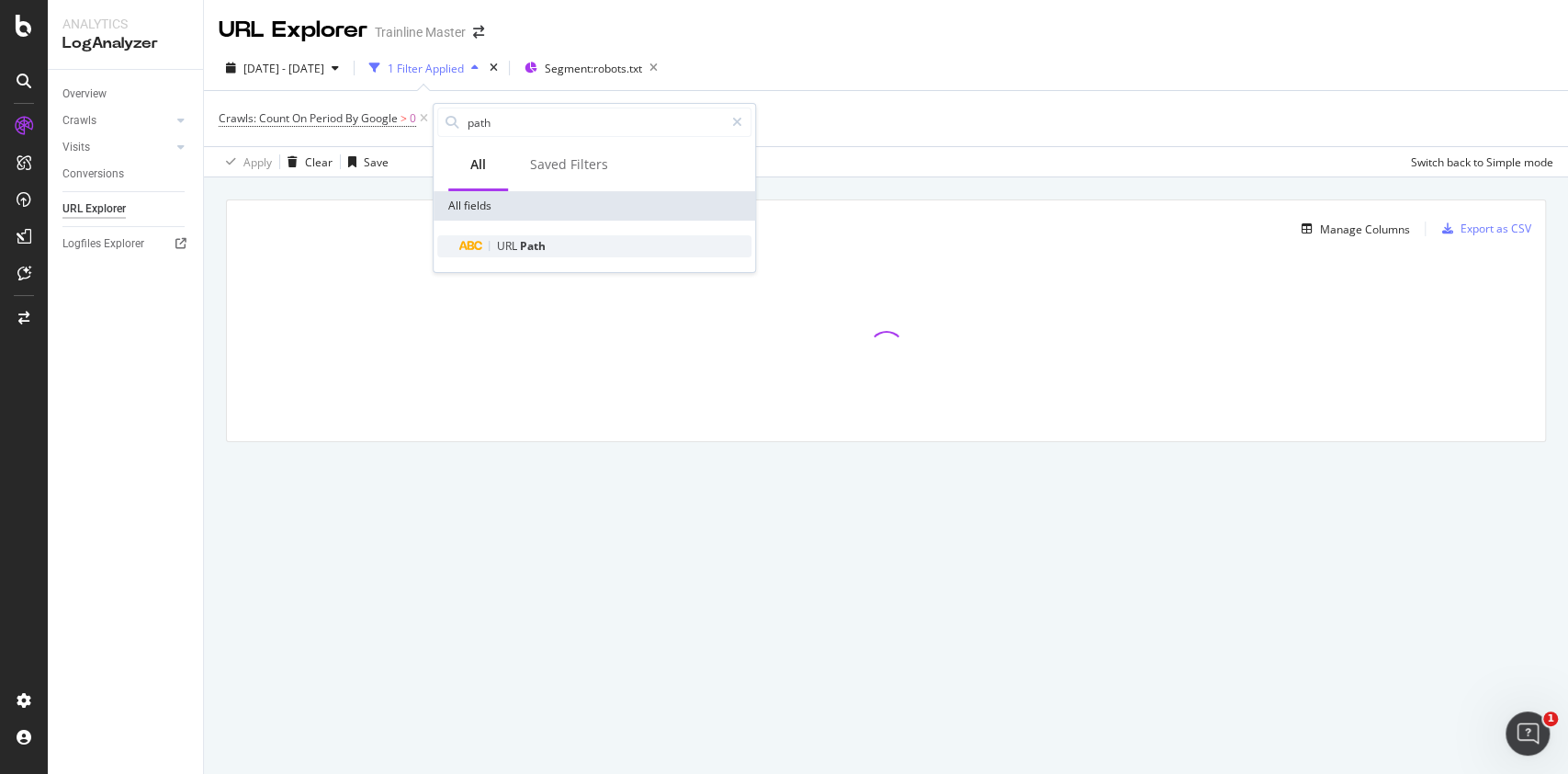
type input "path"
click at [603, 240] on div "URL Path" at bounding box center [605, 246] width 292 height 22
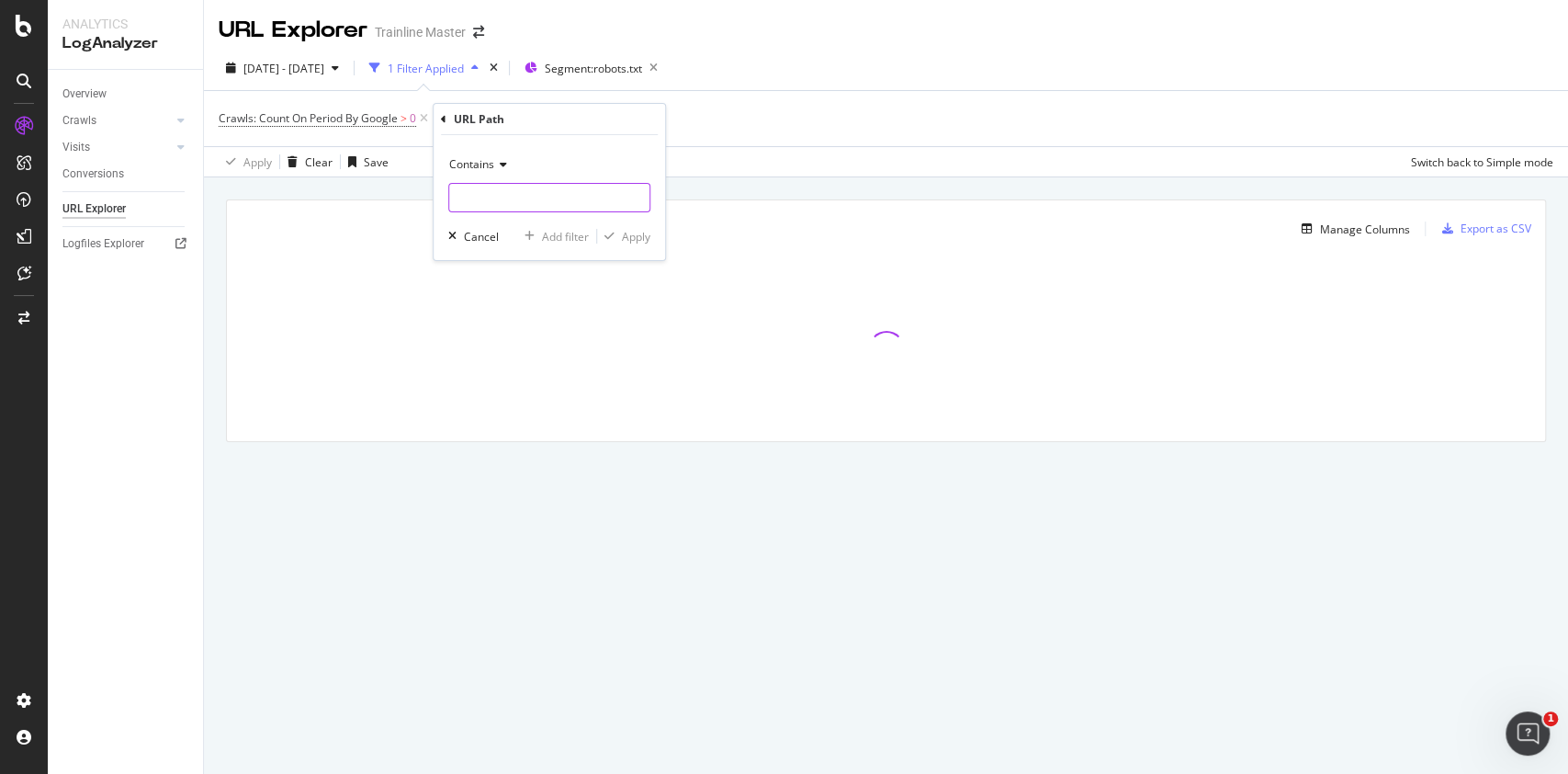
click at [494, 202] on input "text" at bounding box center [549, 197] width 200 height 29
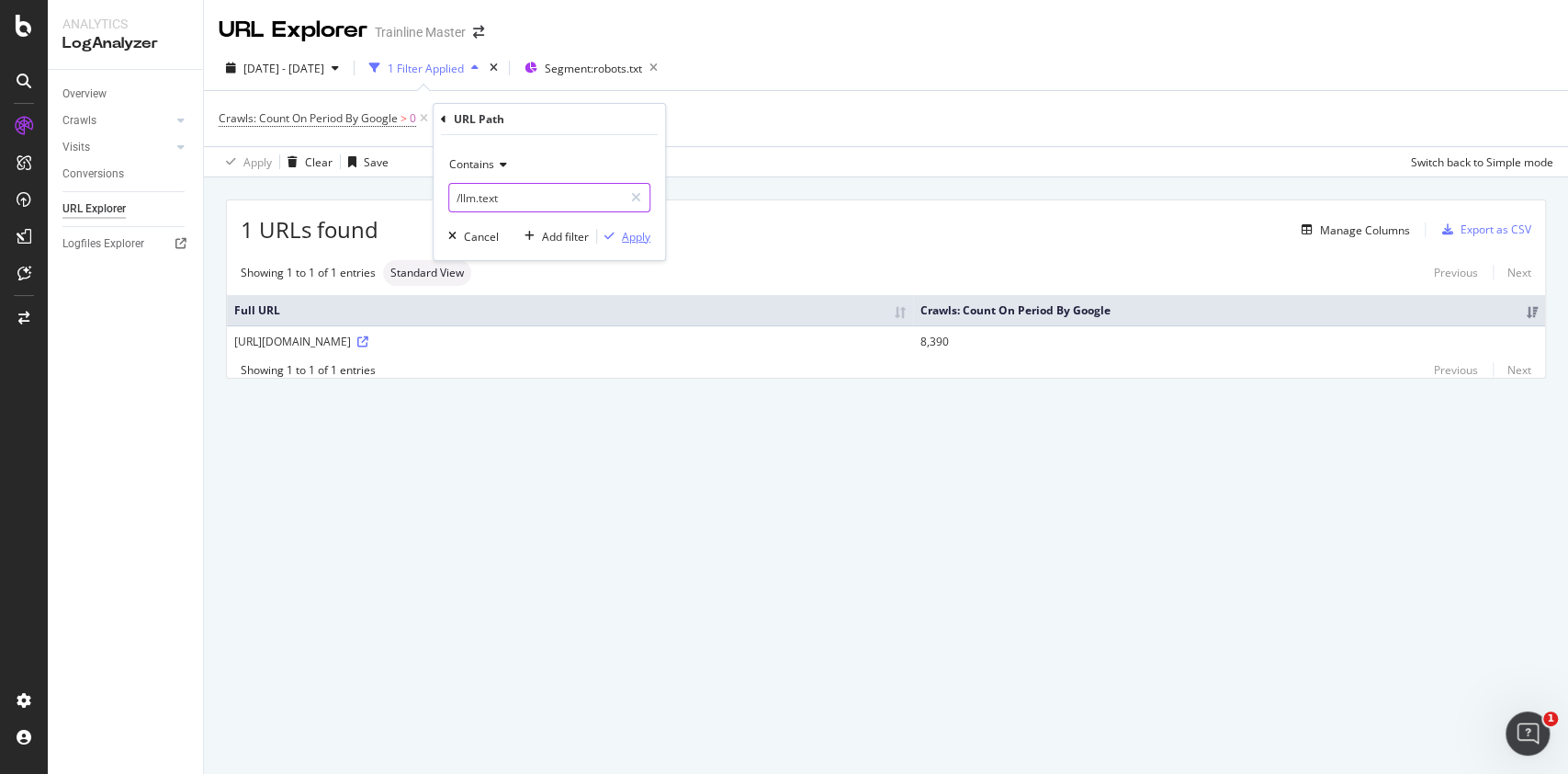
type input "/llm.text"
click at [620, 238] on div "button" at bounding box center [610, 236] width 25 height 11
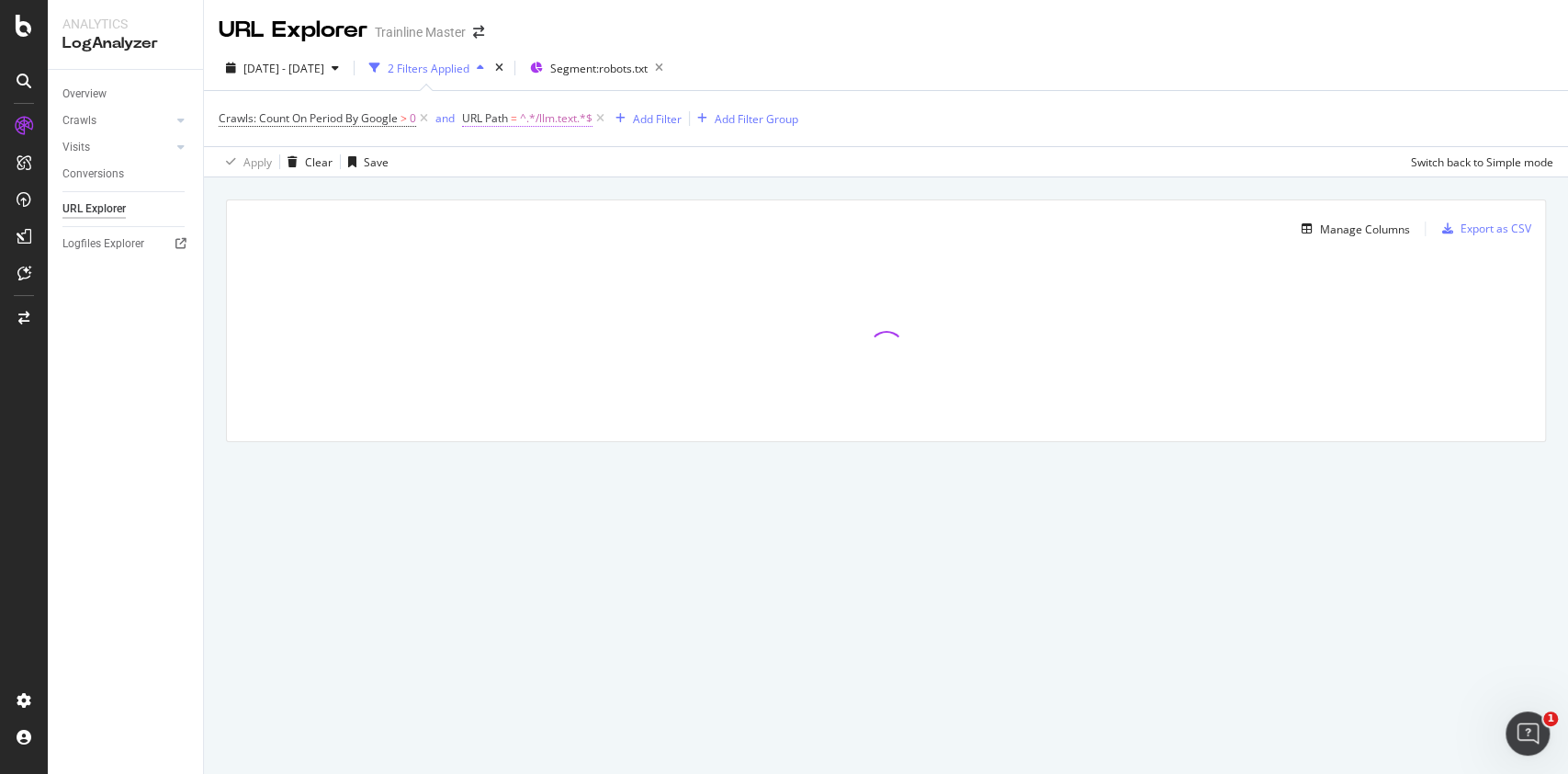
click at [546, 121] on span "^.*/llm.text.*$" at bounding box center [556, 118] width 73 height 26
click at [544, 202] on input "/llm.text" at bounding box center [566, 194] width 174 height 29
click at [542, 194] on input "/llm.text" at bounding box center [566, 194] width 174 height 29
type input "/llm.t"
click at [532, 229] on div "Cancel Add filter Apply" at bounding box center [576, 232] width 210 height 18
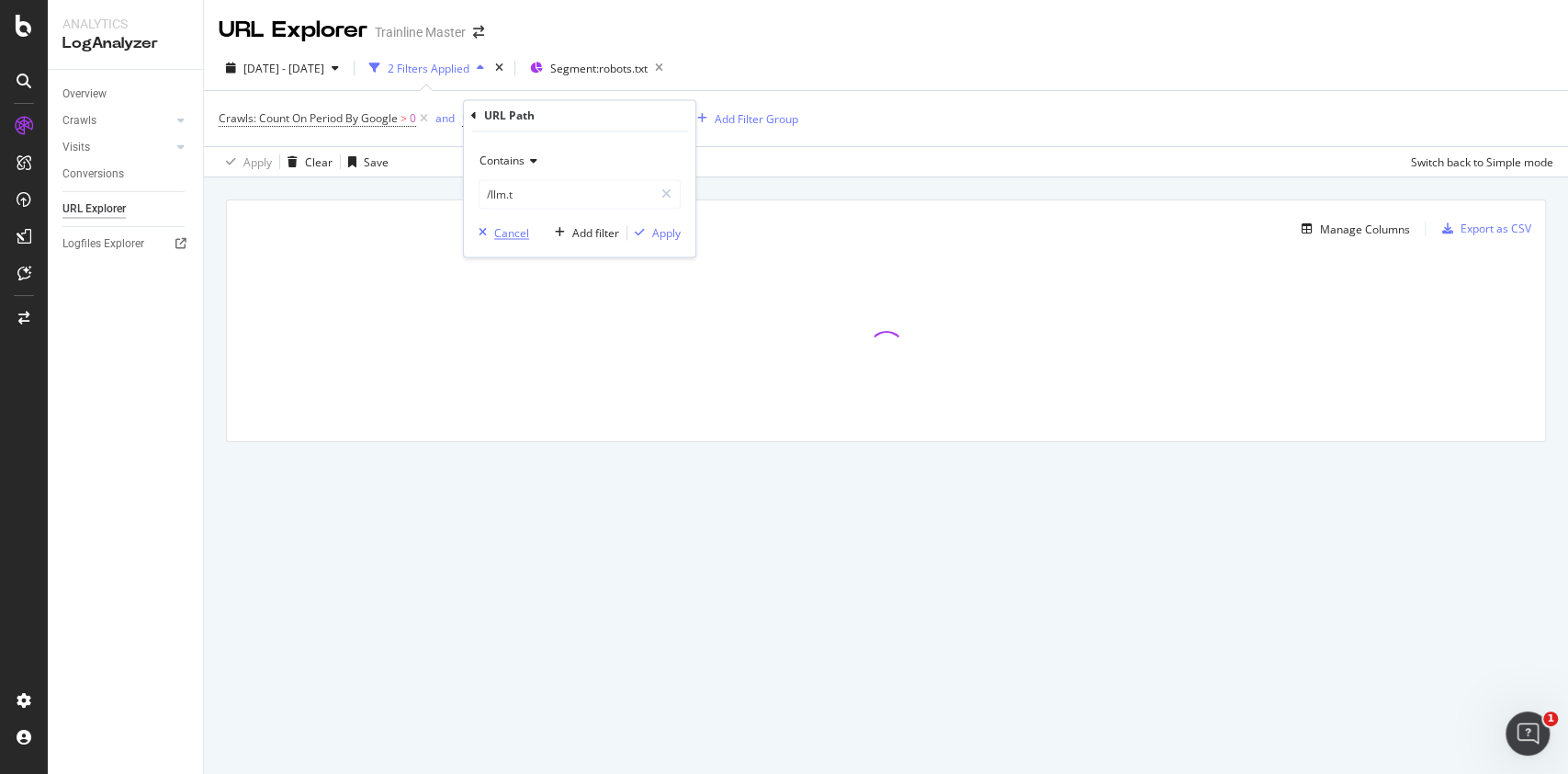
click at [522, 234] on div "Cancel" at bounding box center [511, 232] width 35 height 15
click at [600, 121] on icon at bounding box center [600, 118] width 15 height 18
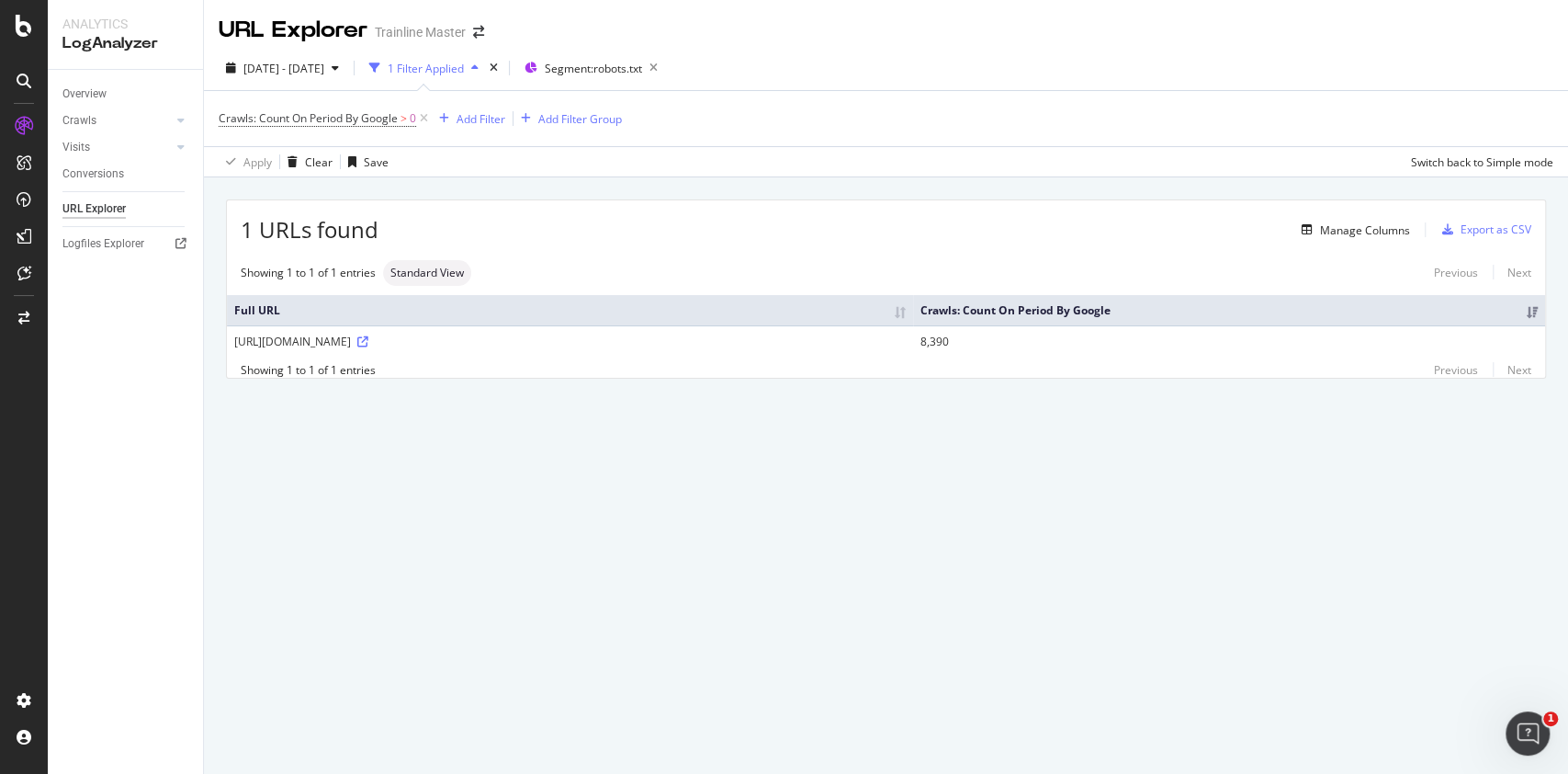
drag, startPoint x: 386, startPoint y: 339, endPoint x: 436, endPoint y: 338, distance: 50.0
click at [436, 338] on div "[URL][DOMAIN_NAME]" at bounding box center [570, 341] width 672 height 15
click at [475, 150] on div "Apply Clear Save Switch back to Simple mode" at bounding box center [886, 161] width 1364 height 30
click at [482, 118] on div "Add Filter" at bounding box center [480, 119] width 48 height 15
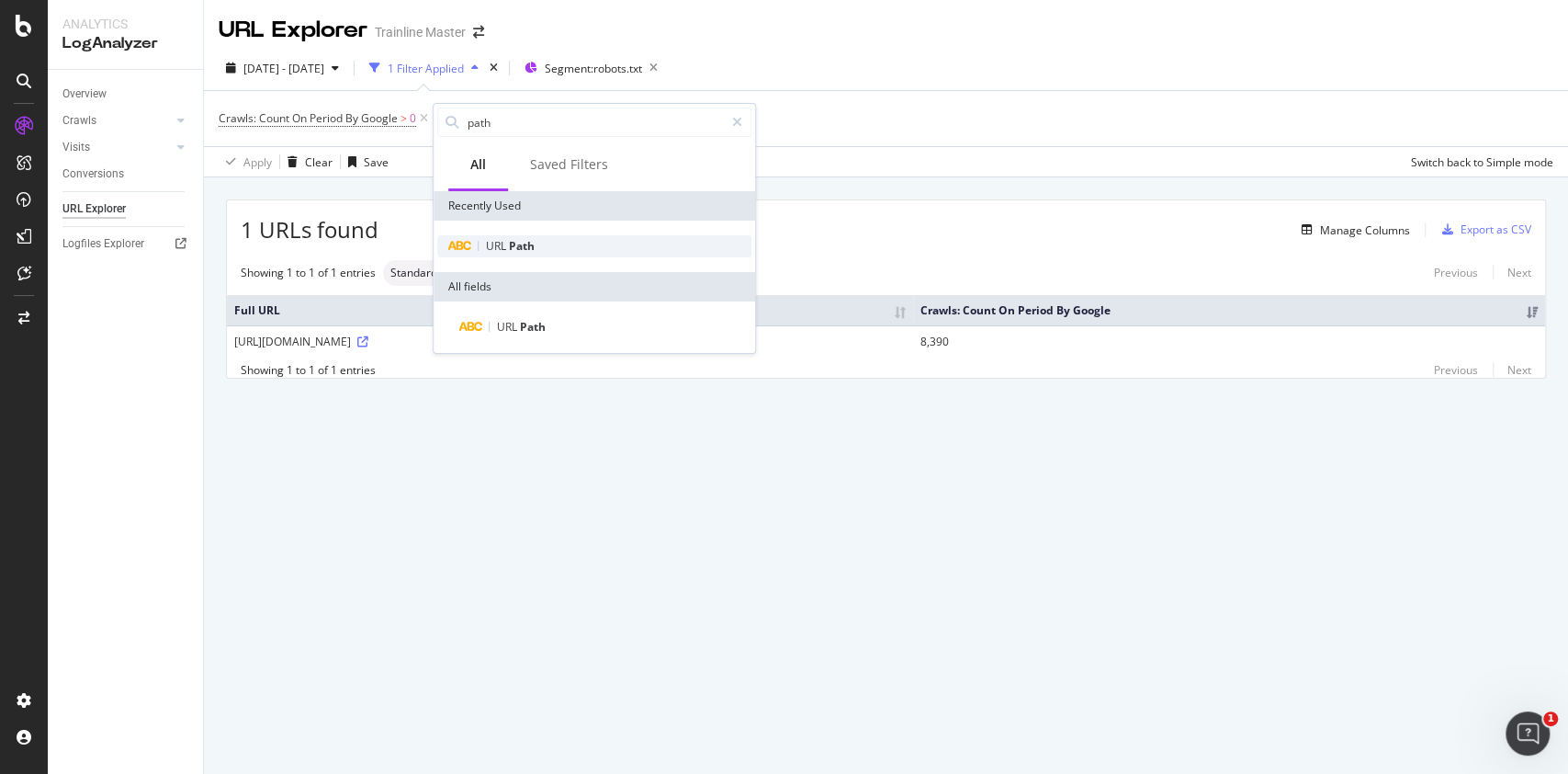
click at [542, 244] on div "URL Path" at bounding box center [594, 246] width 314 height 22
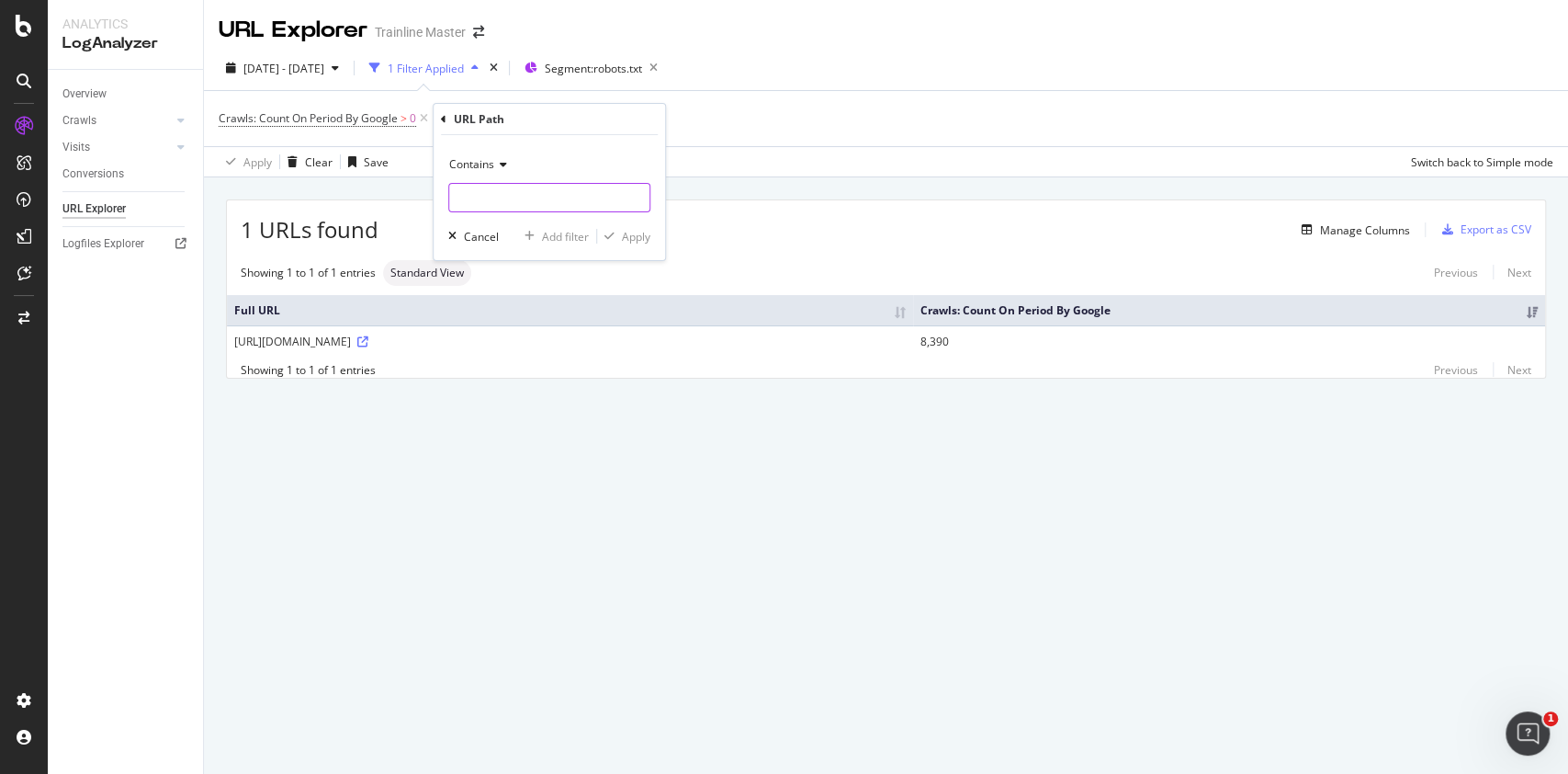
click at [491, 183] on input "text" at bounding box center [549, 197] width 200 height 29
click at [488, 188] on input "text" at bounding box center [549, 197] width 200 height 29
type input "txt"
click at [625, 231] on div "Apply" at bounding box center [636, 236] width 28 height 15
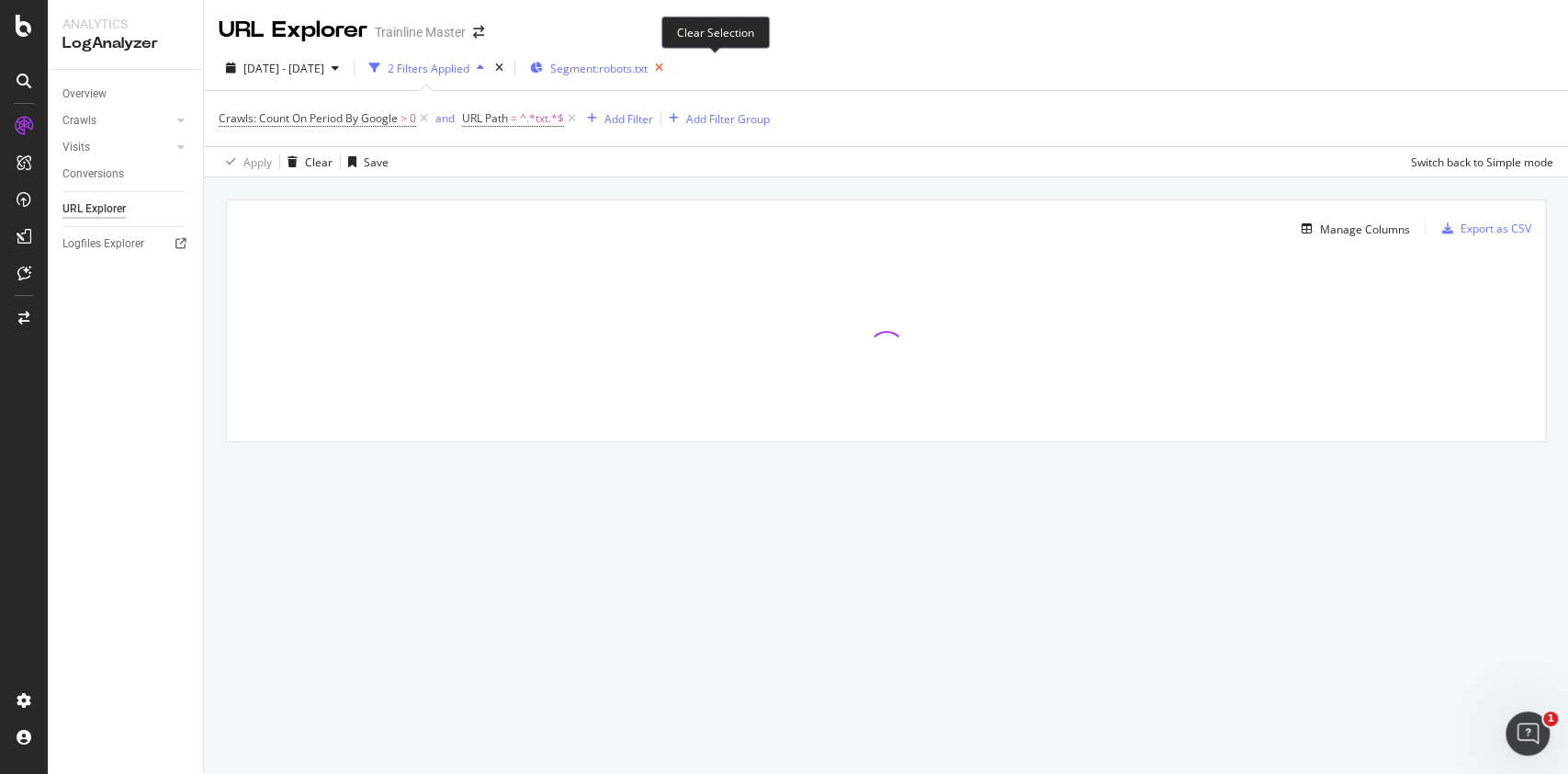
click at [671, 63] on icon "button" at bounding box center [659, 67] width 23 height 26
click at [515, 126] on span "URL Path = ^.*txt.*$" at bounding box center [513, 118] width 102 height 16
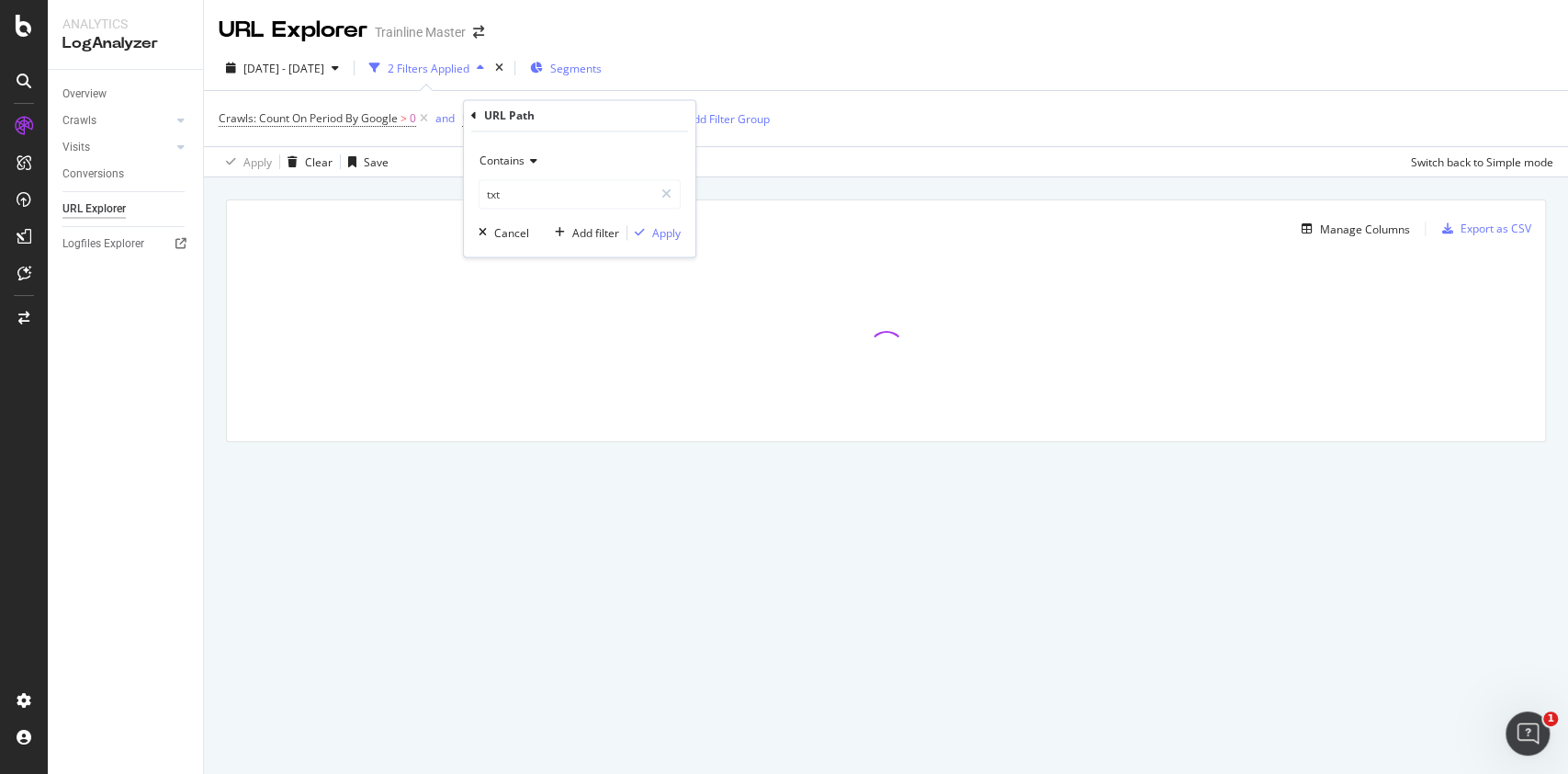
click at [369, 186] on div "Manage Columns Export as CSV Full URL Crawls: Count On Period By Google" at bounding box center [886, 341] width 1364 height 329
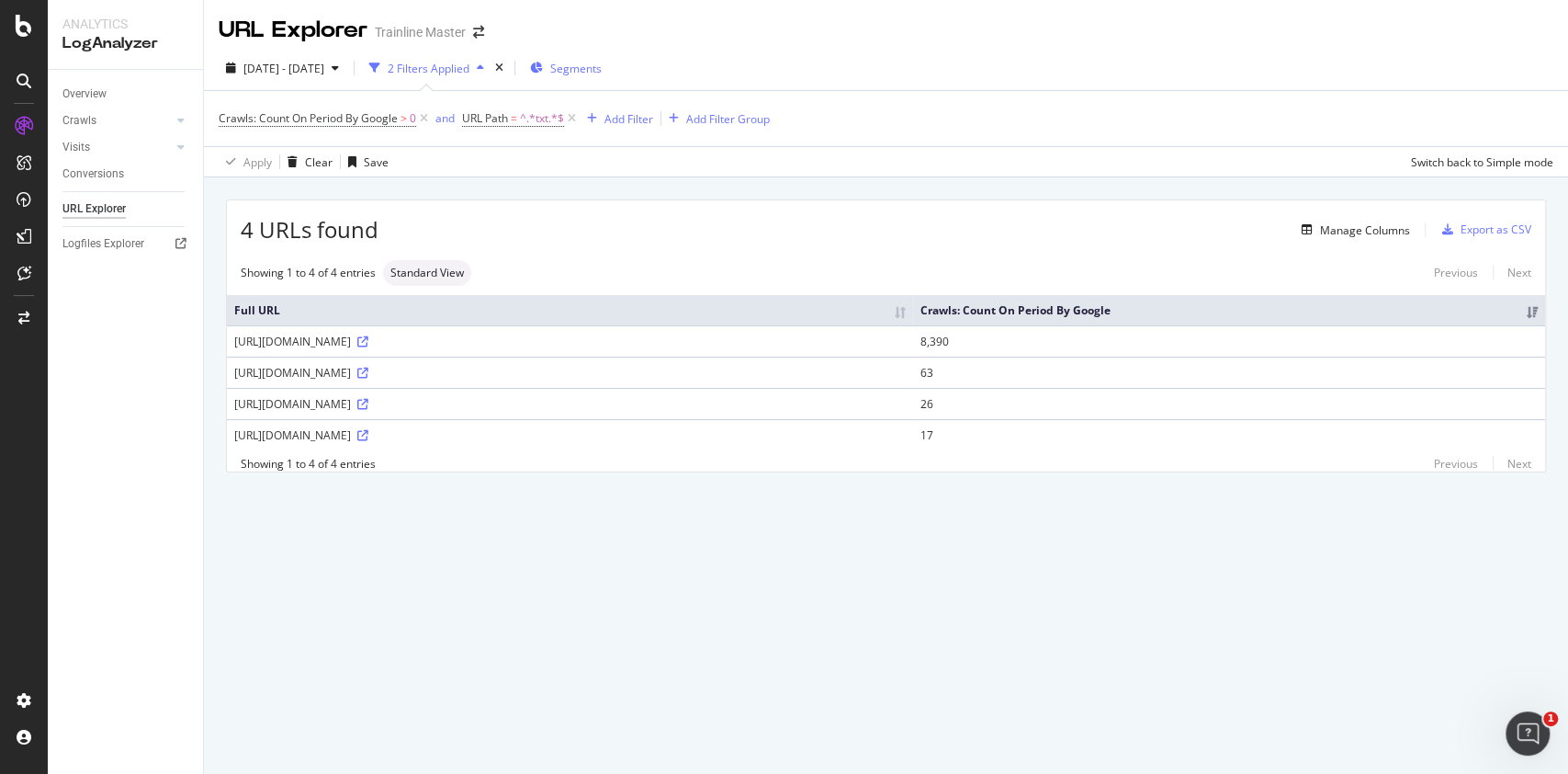
click at [445, 435] on div "[URL][DOMAIN_NAME]" at bounding box center [570, 434] width 672 height 15
click at [434, 413] on td "[URL][DOMAIN_NAME]" at bounding box center [570, 403] width 687 height 31
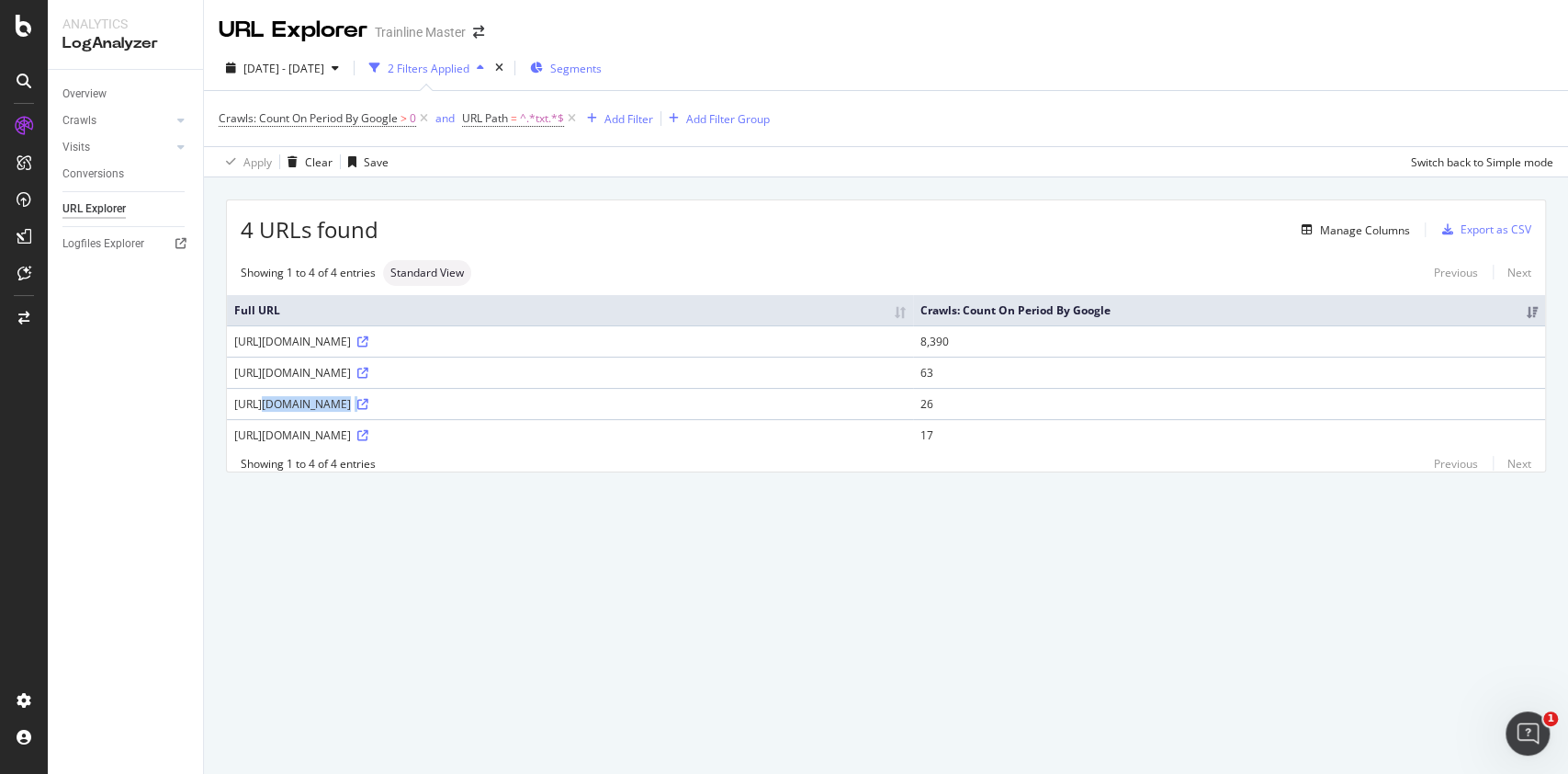
click at [434, 413] on td "[URL][DOMAIN_NAME]" at bounding box center [570, 403] width 687 height 31
click at [430, 401] on div "[URL][DOMAIN_NAME]" at bounding box center [570, 403] width 672 height 15
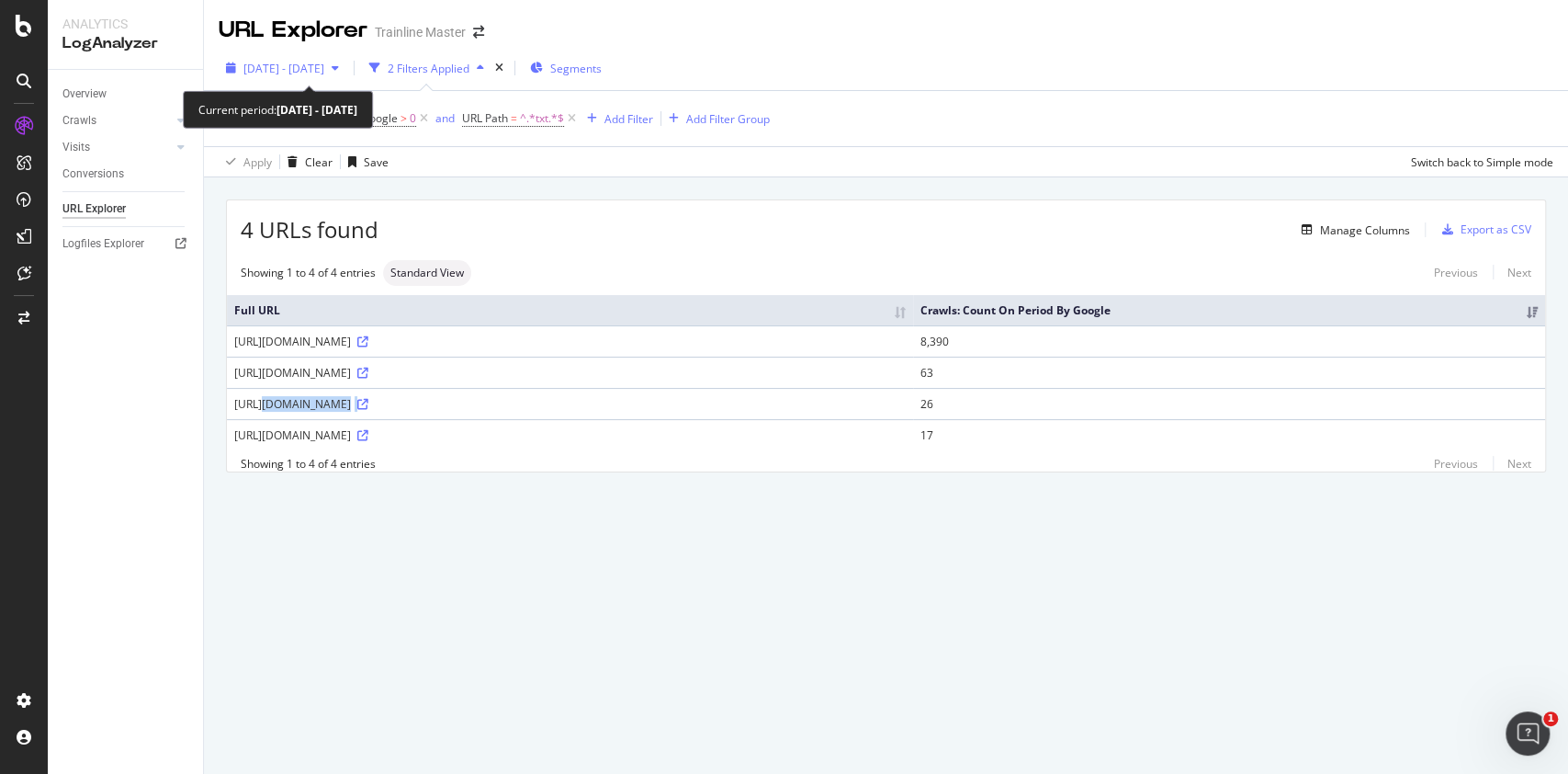
click at [324, 67] on span "[DATE] - [DATE]" at bounding box center [284, 68] width 81 height 15
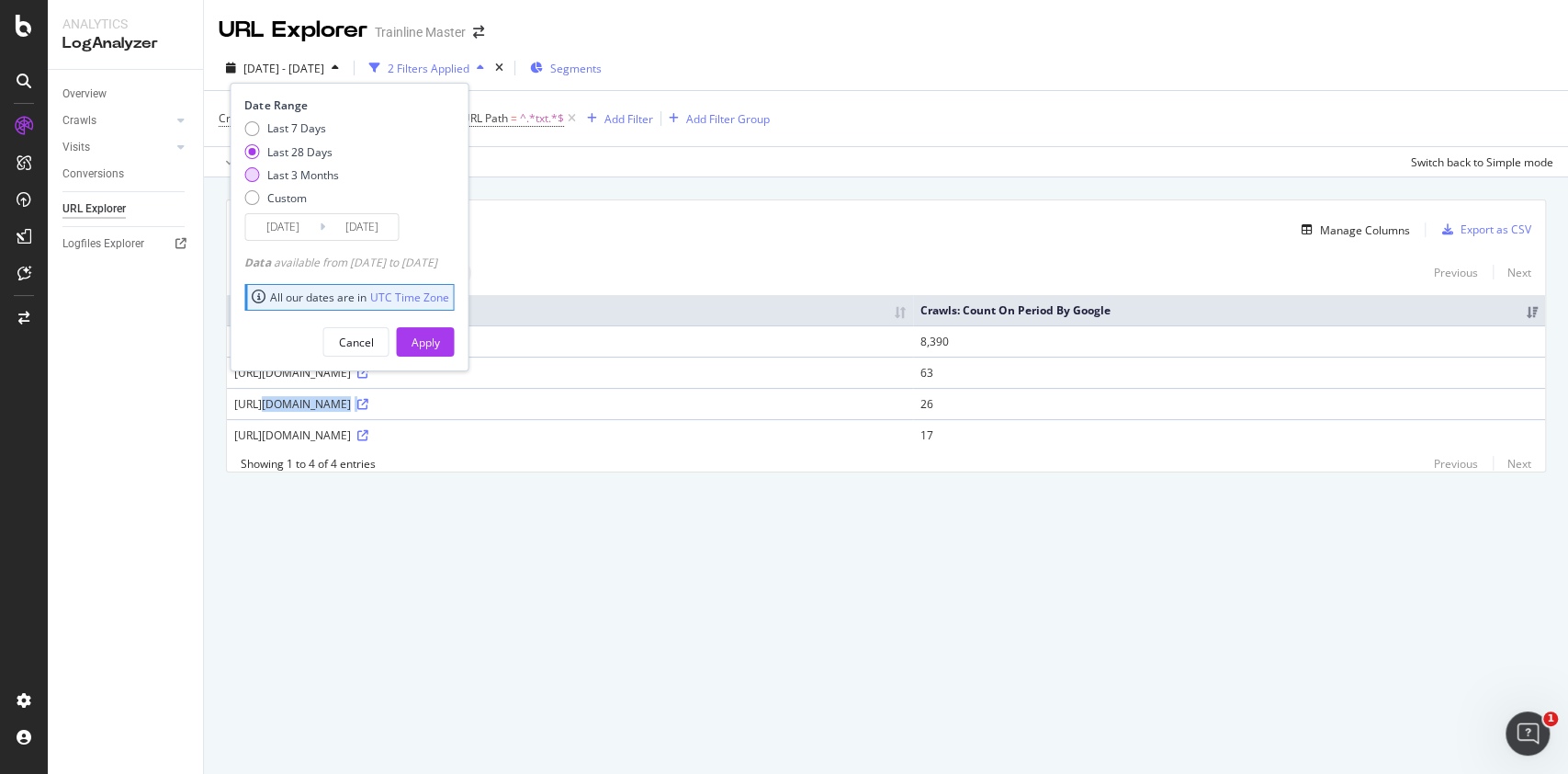
click at [304, 176] on div "Last 3 Months" at bounding box center [303, 175] width 72 height 15
type input "[DATE]"
click at [453, 339] on button "Apply" at bounding box center [424, 341] width 58 height 29
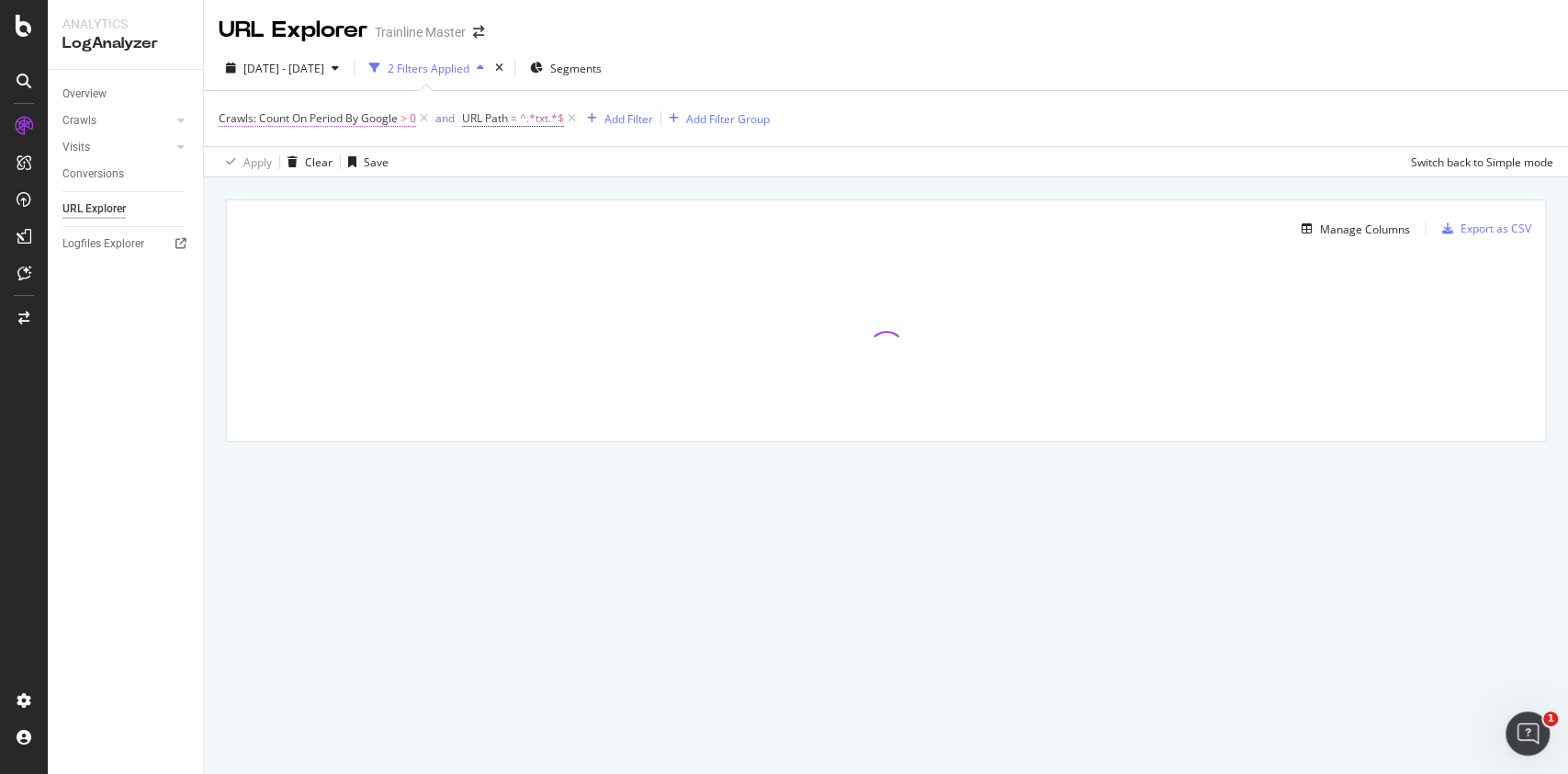
click at [390, 120] on span "Crawls: Count On Period By Google" at bounding box center [308, 118] width 179 height 15
click at [294, 160] on icon at bounding box center [294, 162] width 13 height 11
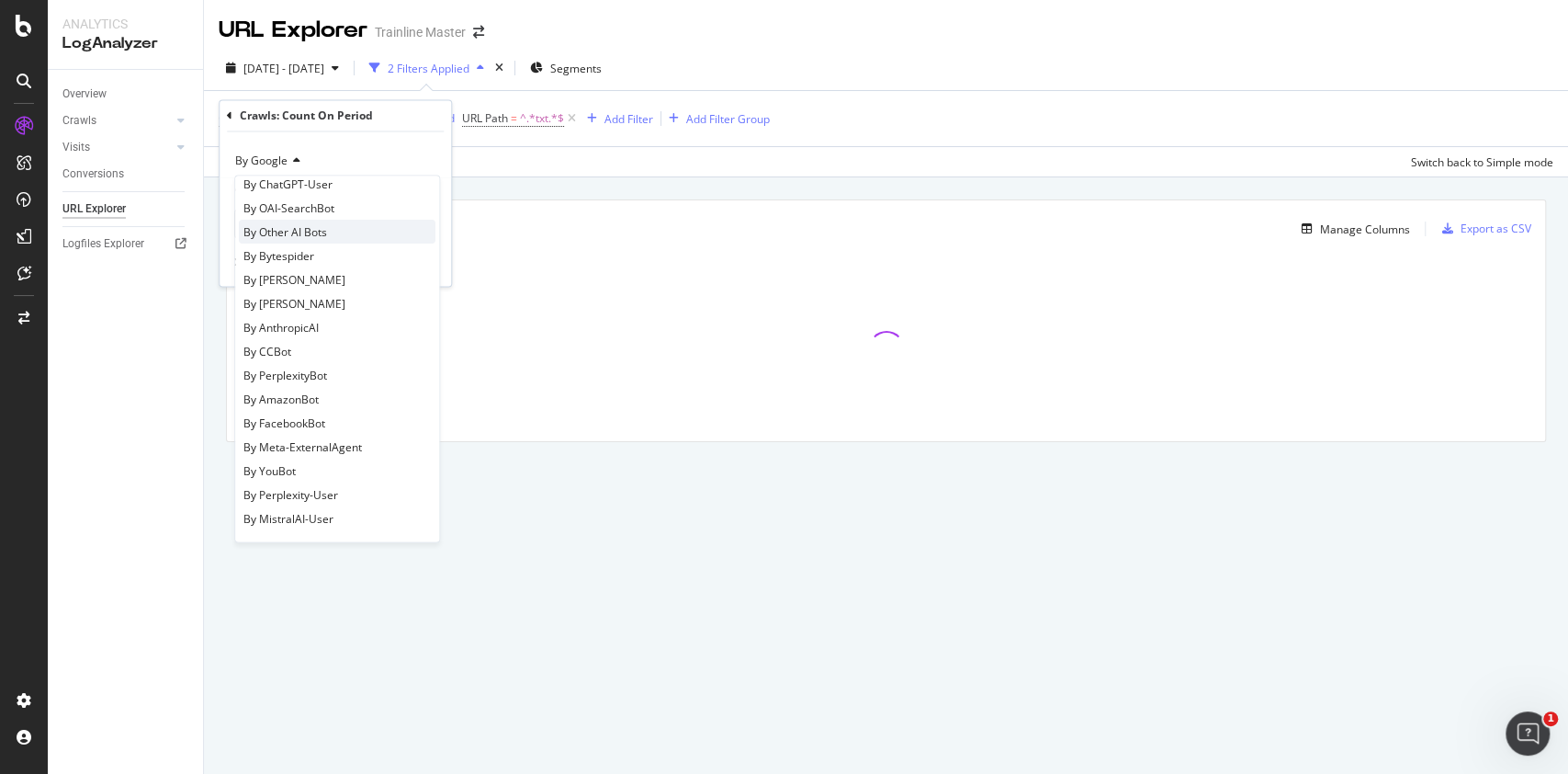
scroll to position [152, 0]
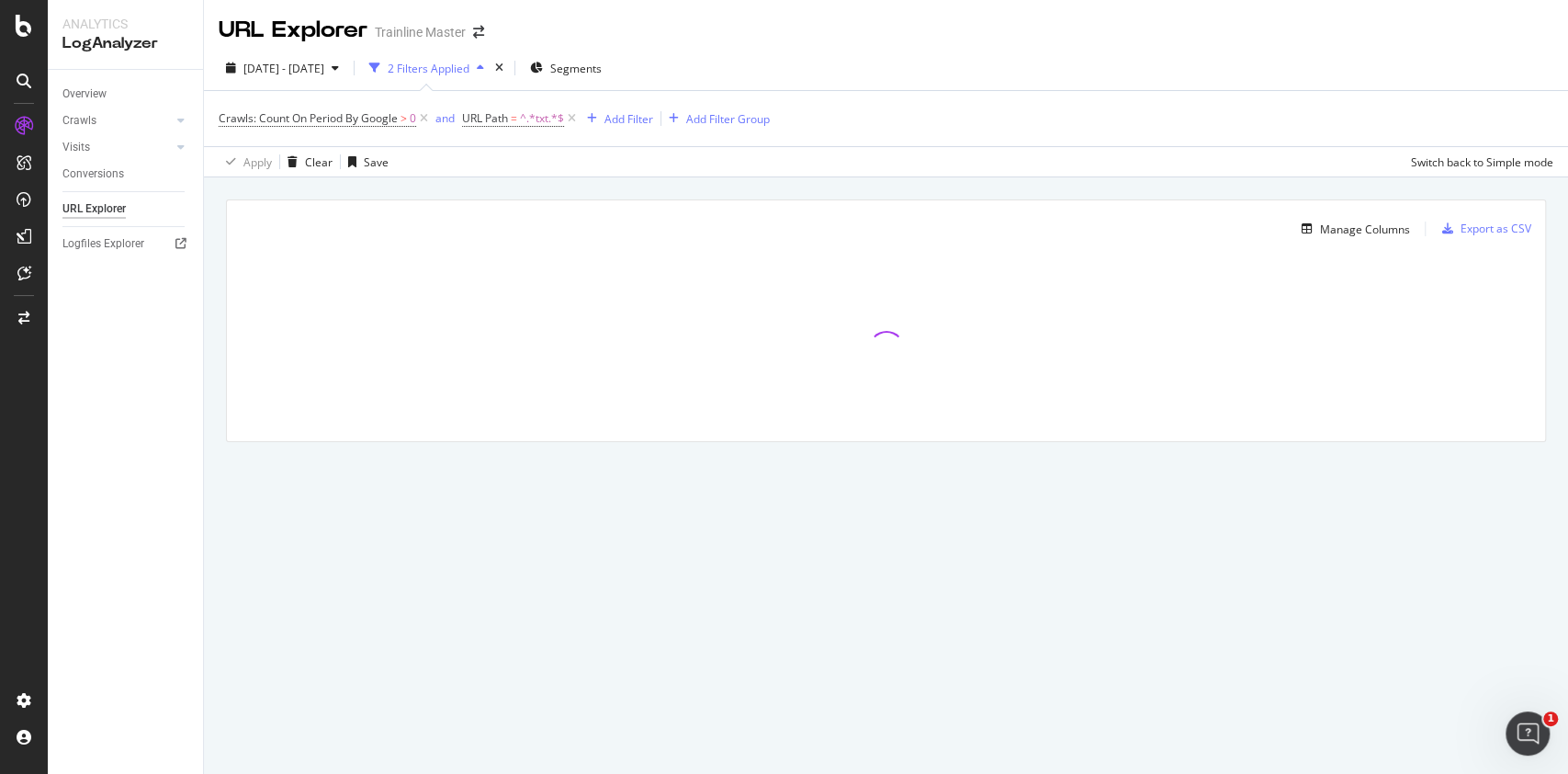
click at [542, 204] on div "Manage Columns Export as CSV" at bounding box center [886, 222] width 1319 height 44
click at [675, 114] on icon "button" at bounding box center [673, 119] width 10 height 11
click at [675, 114] on div "Crawls: Count On Period By Google > 0 and URL Path = ^.*txt.*$ Add Filter Add F…" at bounding box center [886, 119] width 1335 height 55
click at [628, 123] on div "Add Filter" at bounding box center [628, 119] width 48 height 15
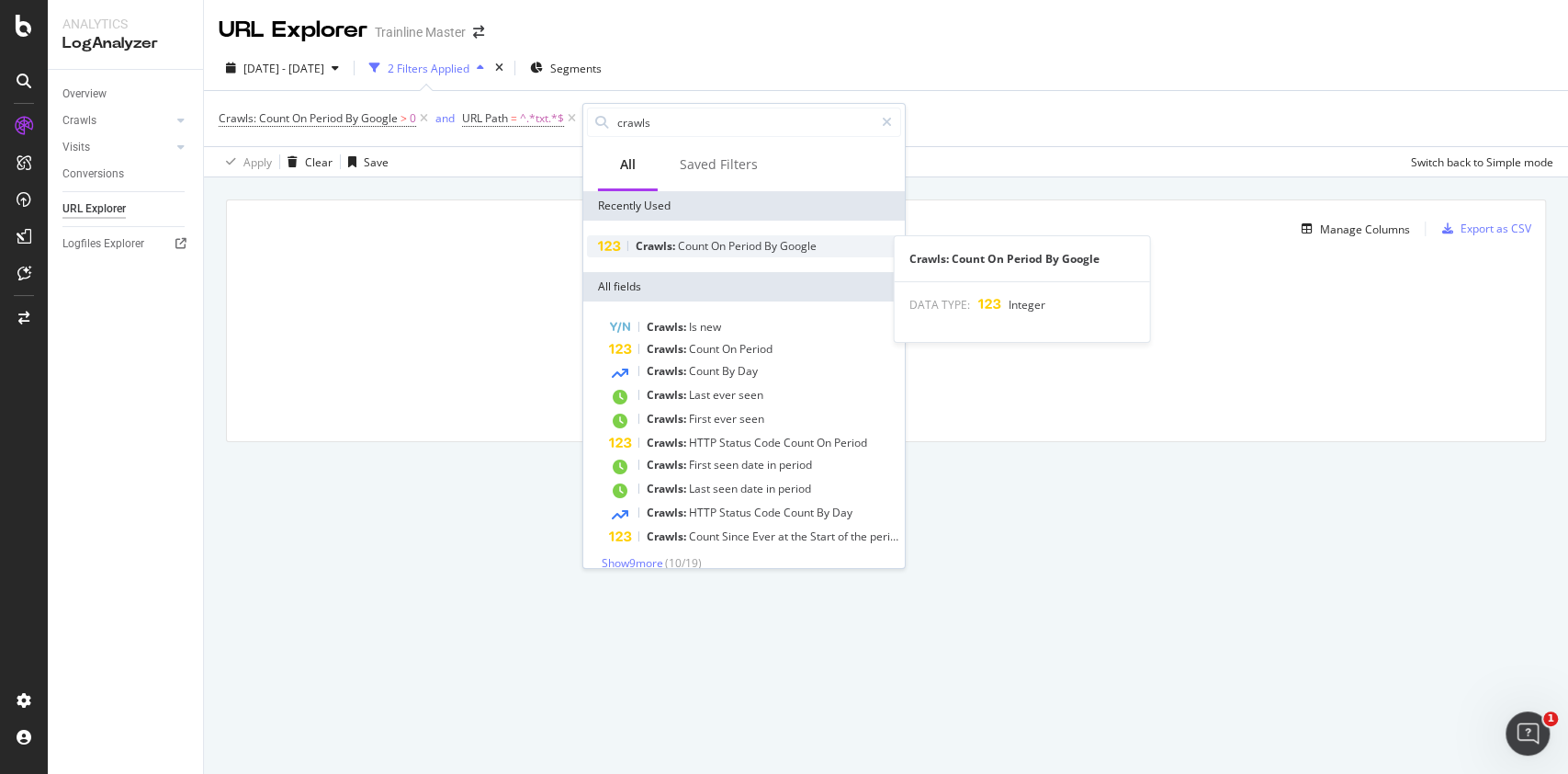
type input "crawls"
click at [741, 247] on span "Period" at bounding box center [747, 246] width 36 height 15
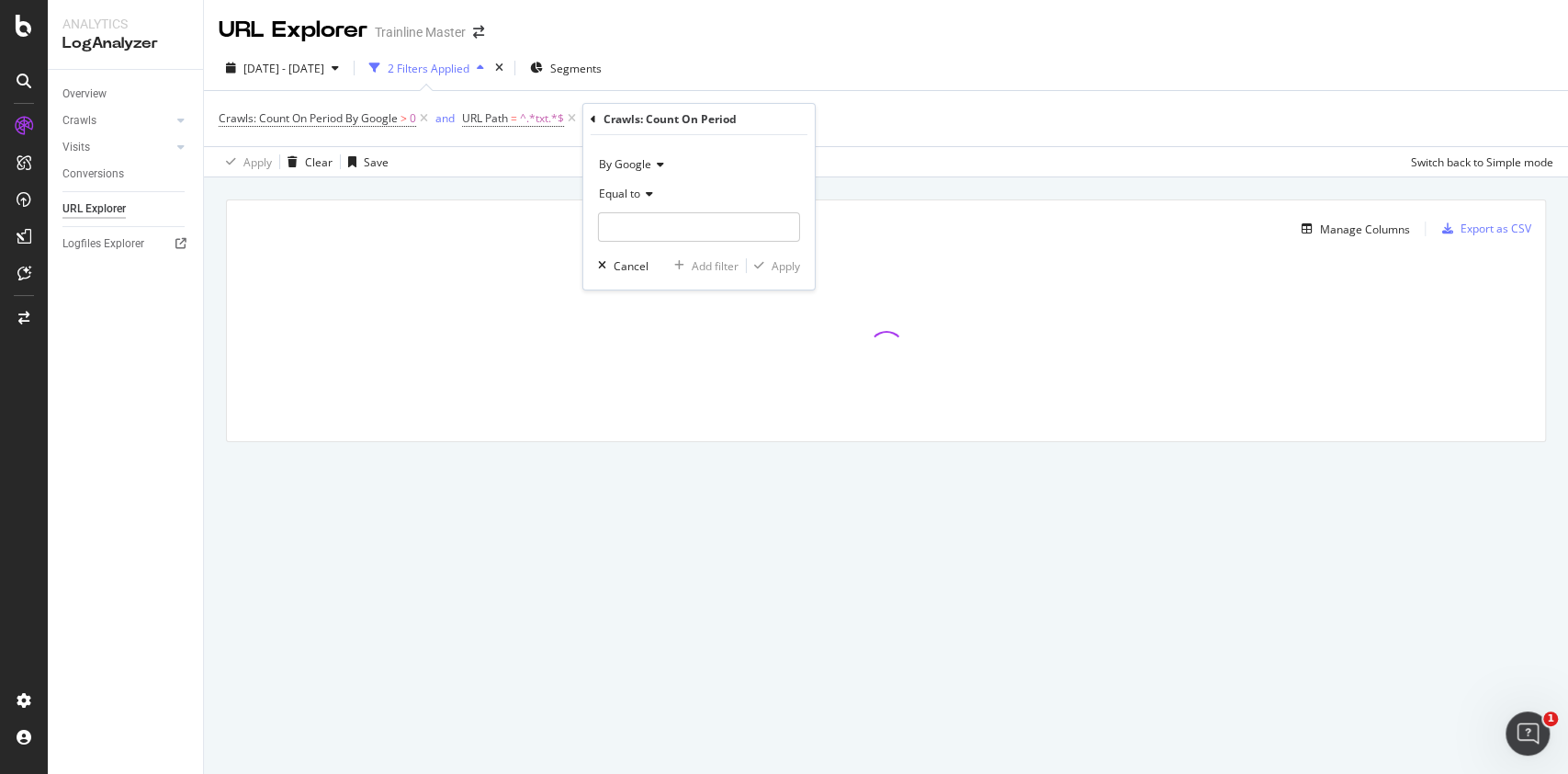
click at [634, 164] on span "By Google" at bounding box center [625, 164] width 52 height 15
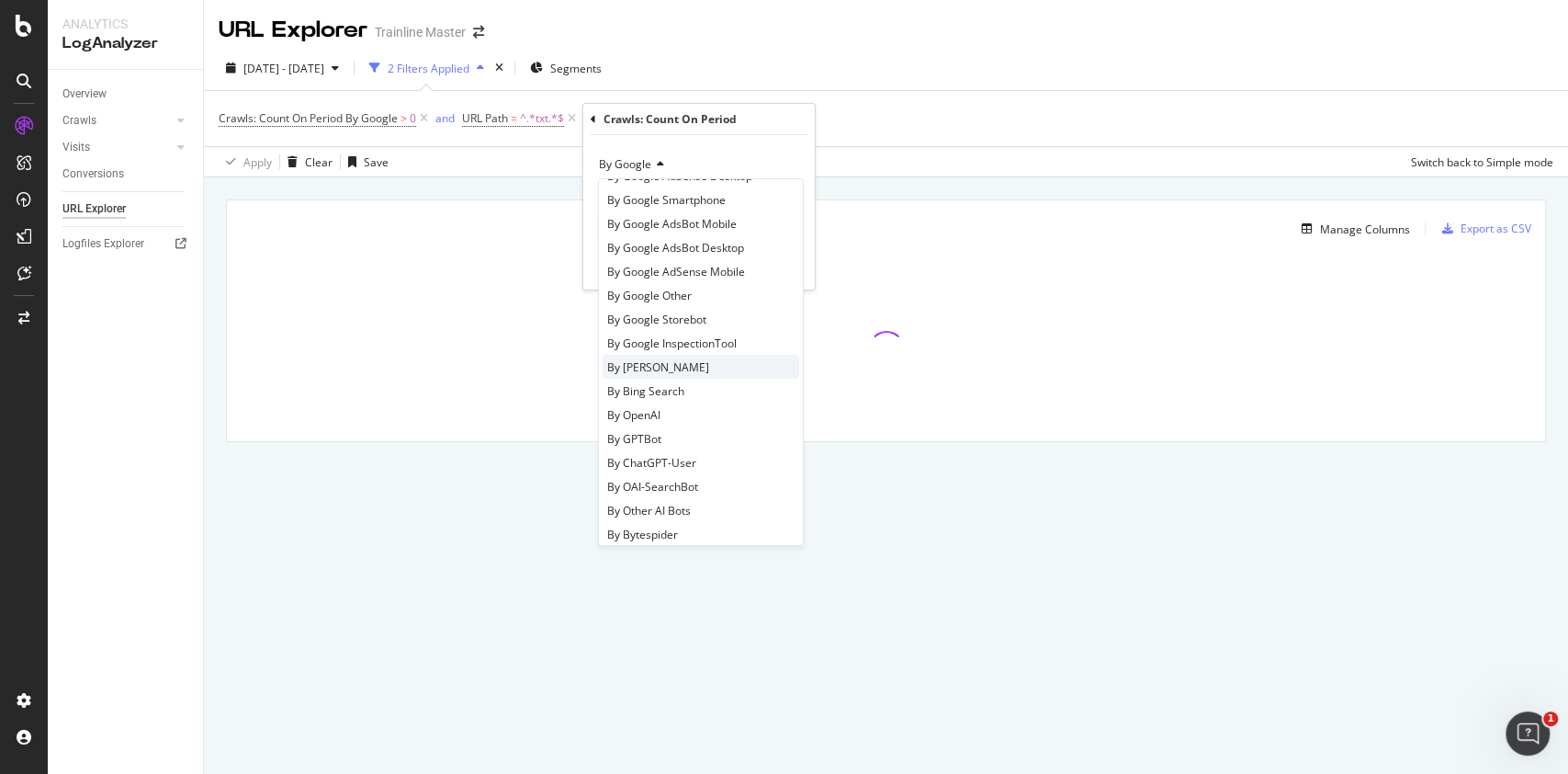
scroll to position [245, 0]
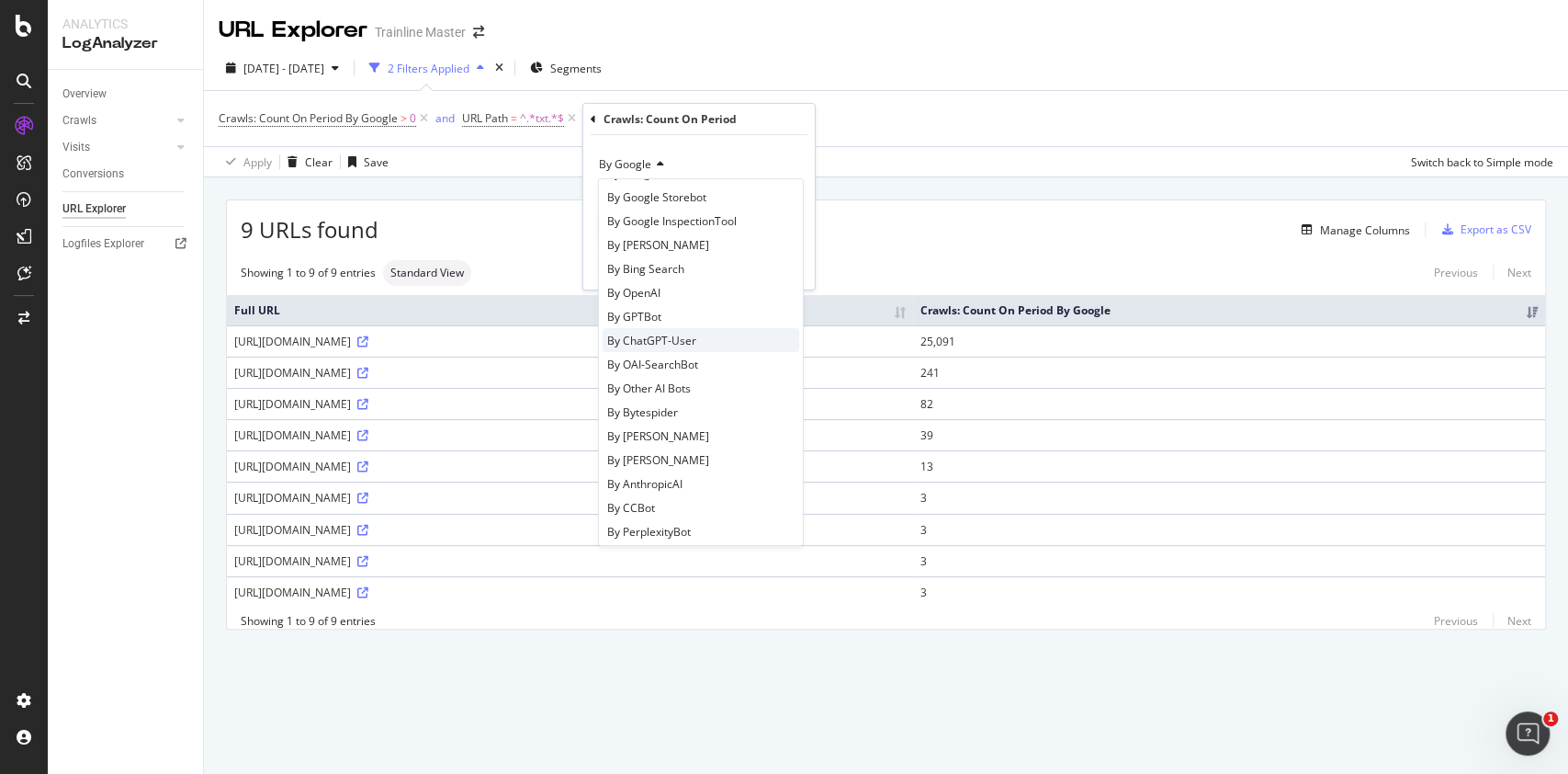
drag, startPoint x: 688, startPoint y: 341, endPoint x: 687, endPoint y: 332, distance: 9.1
click at [687, 333] on span "By ChatGPT-User" at bounding box center [652, 341] width 89 height 15
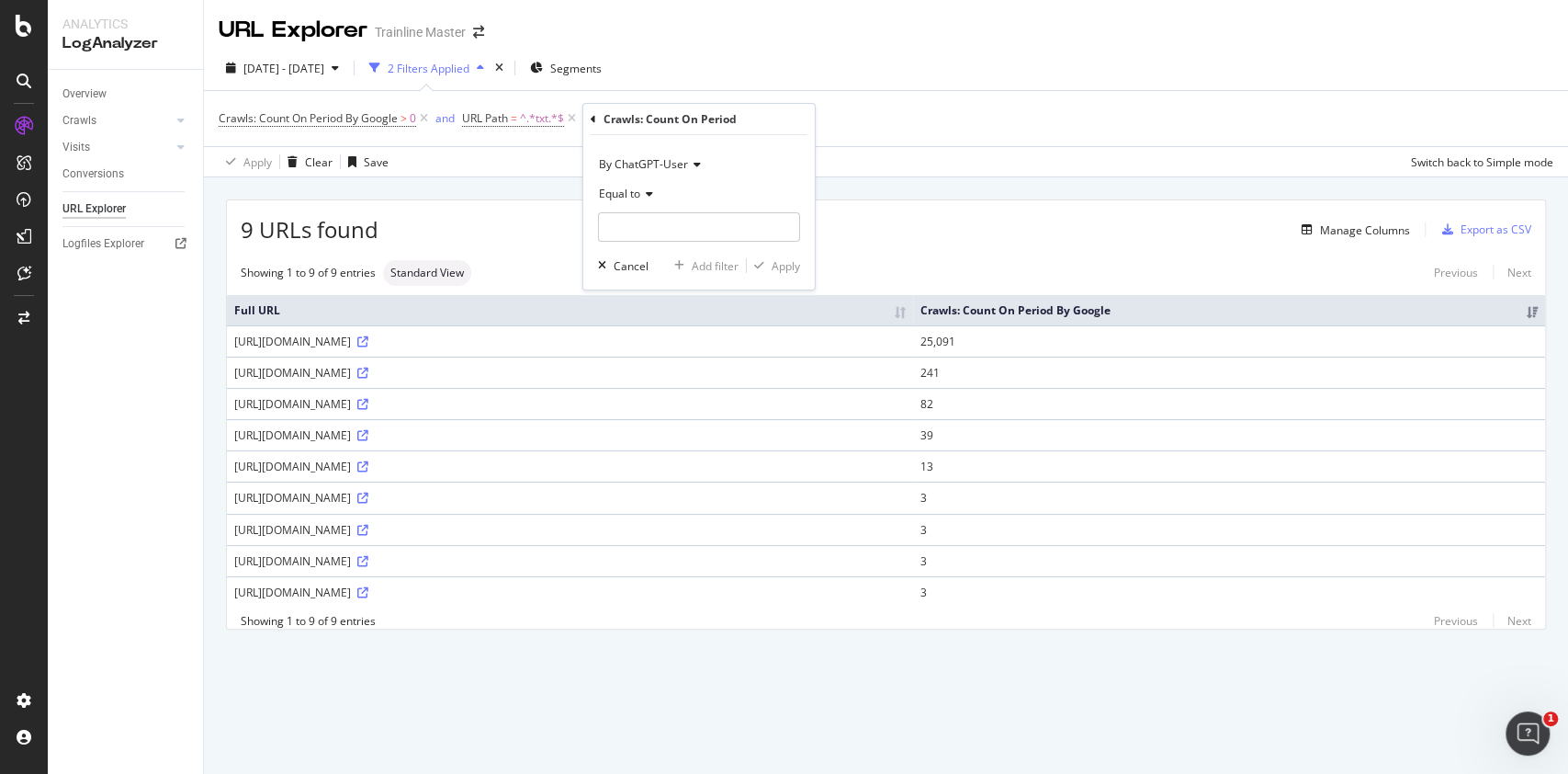
click at [595, 114] on icon at bounding box center [594, 120] width 6 height 11
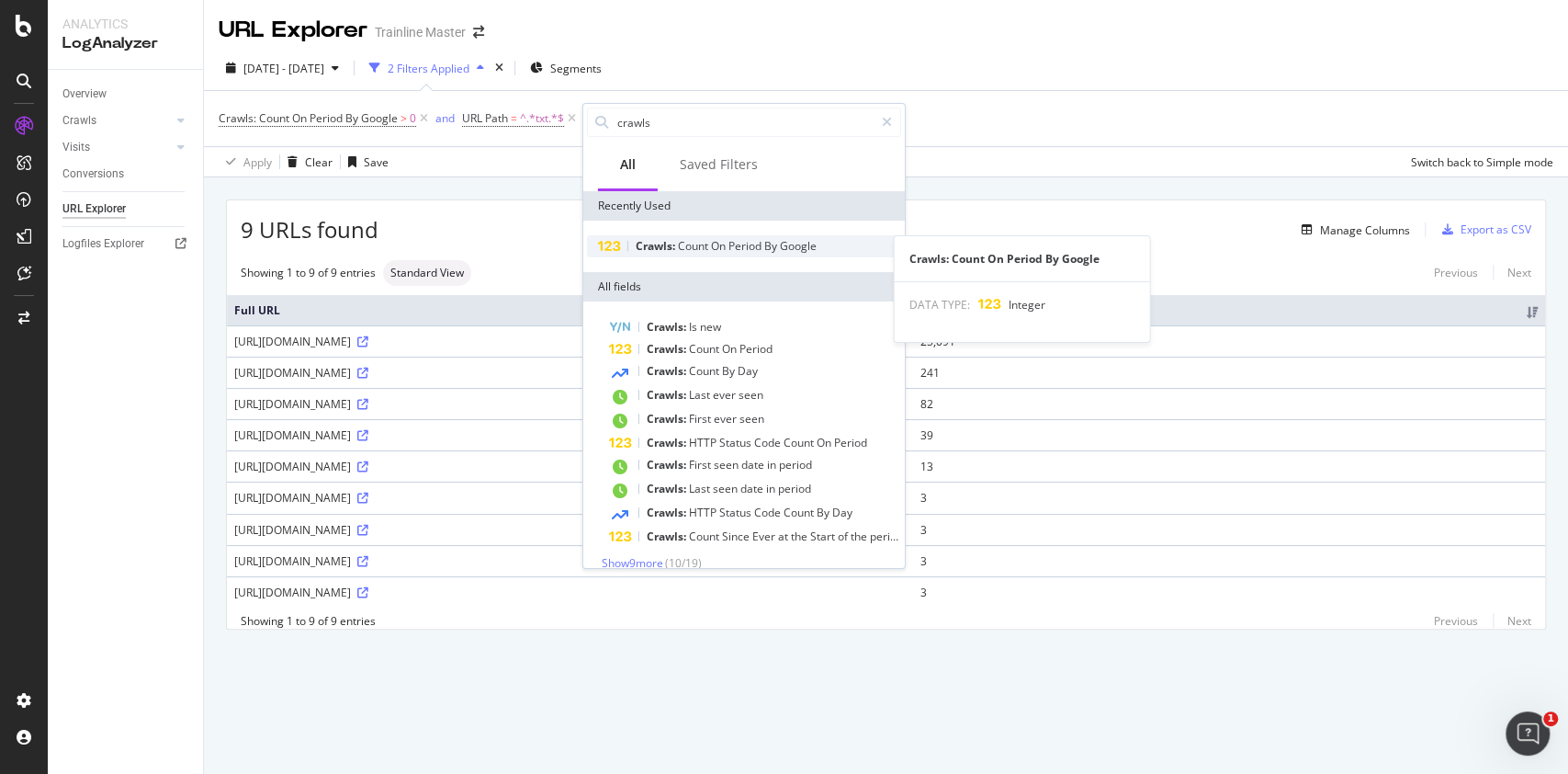
click at [679, 239] on span "Count" at bounding box center [694, 246] width 33 height 15
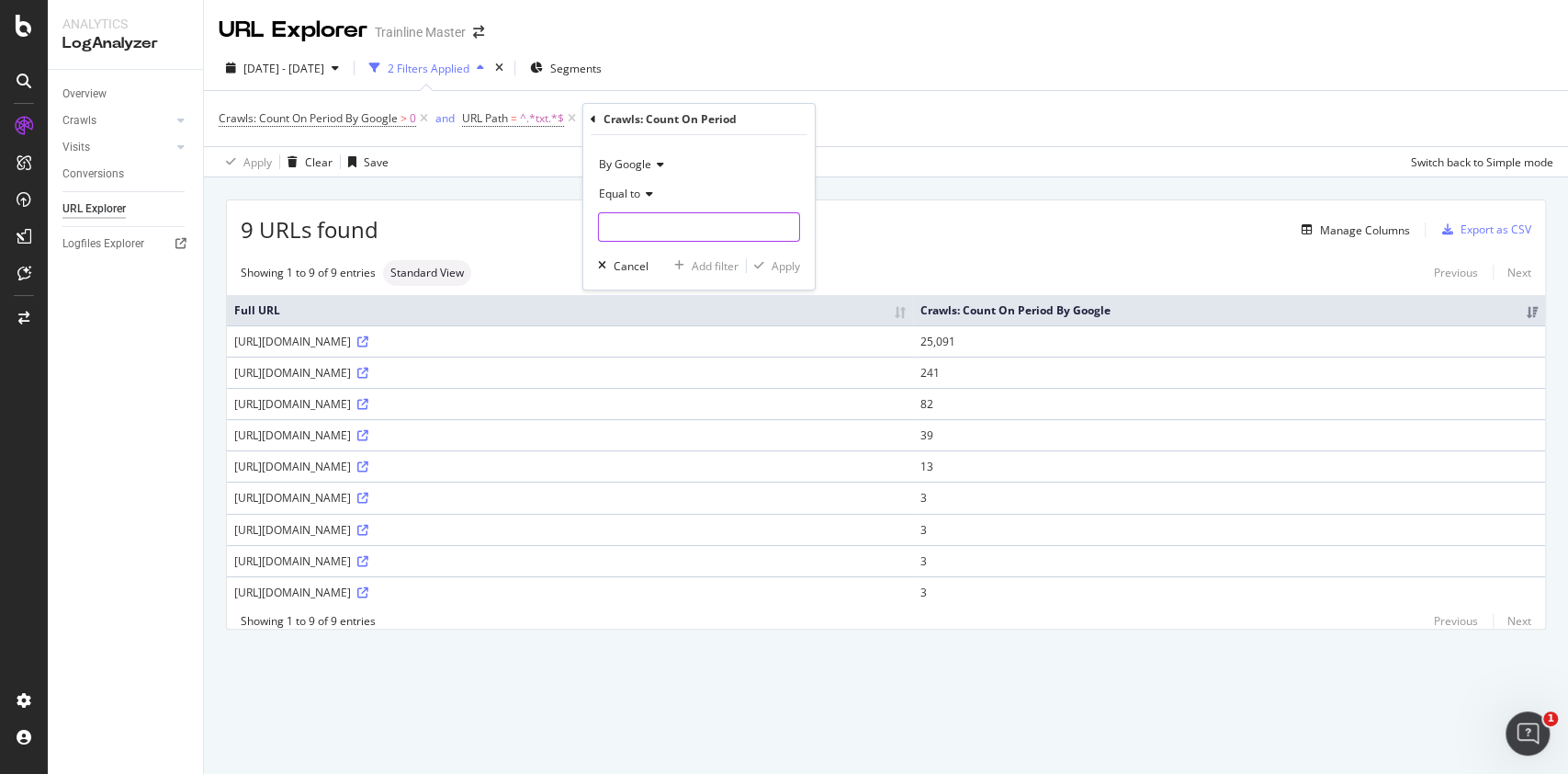
click at [646, 224] on input "number" at bounding box center [699, 227] width 202 height 29
click at [634, 156] on div "By Google" at bounding box center [699, 164] width 202 height 29
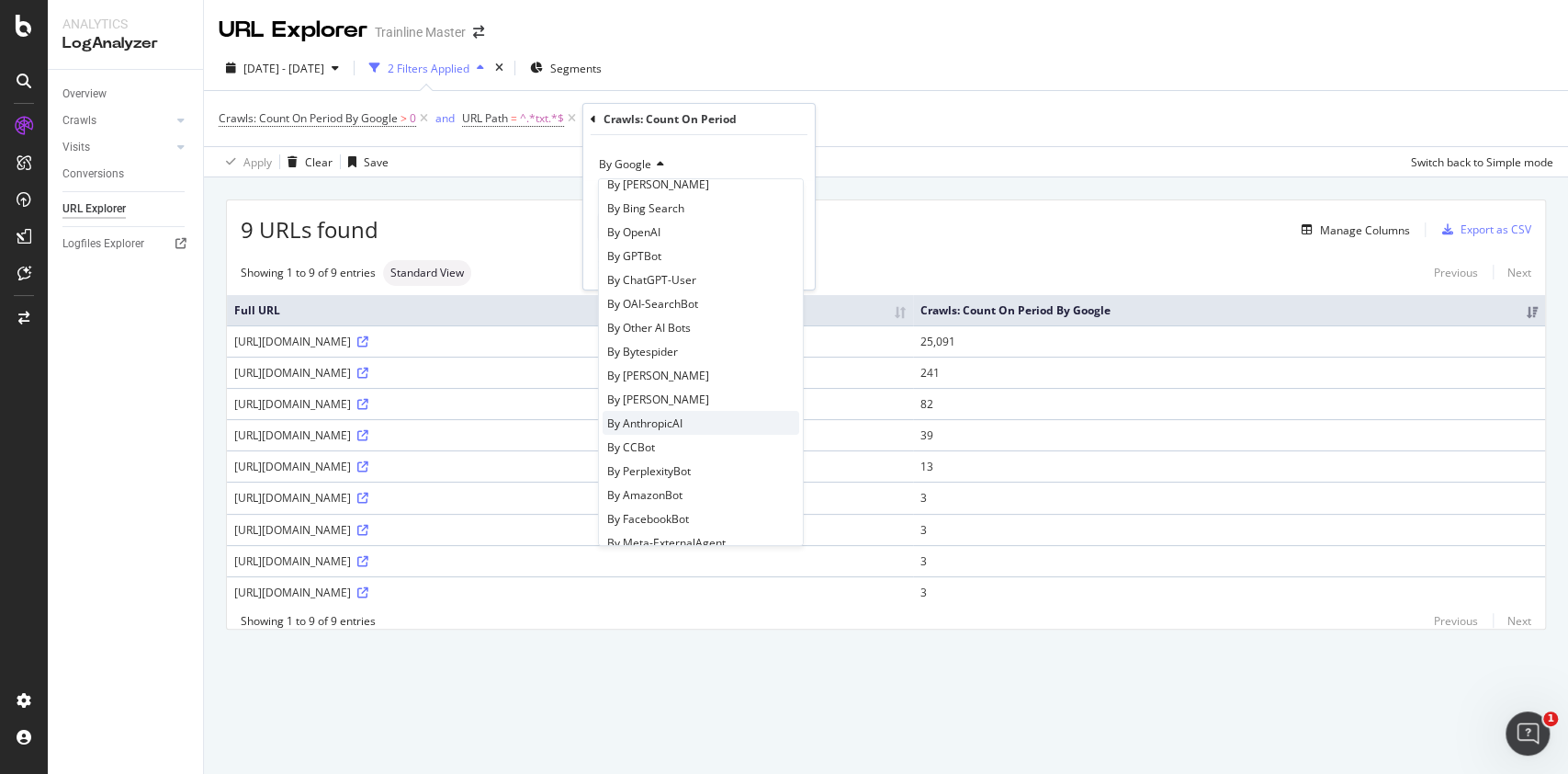
scroll to position [274, 0]
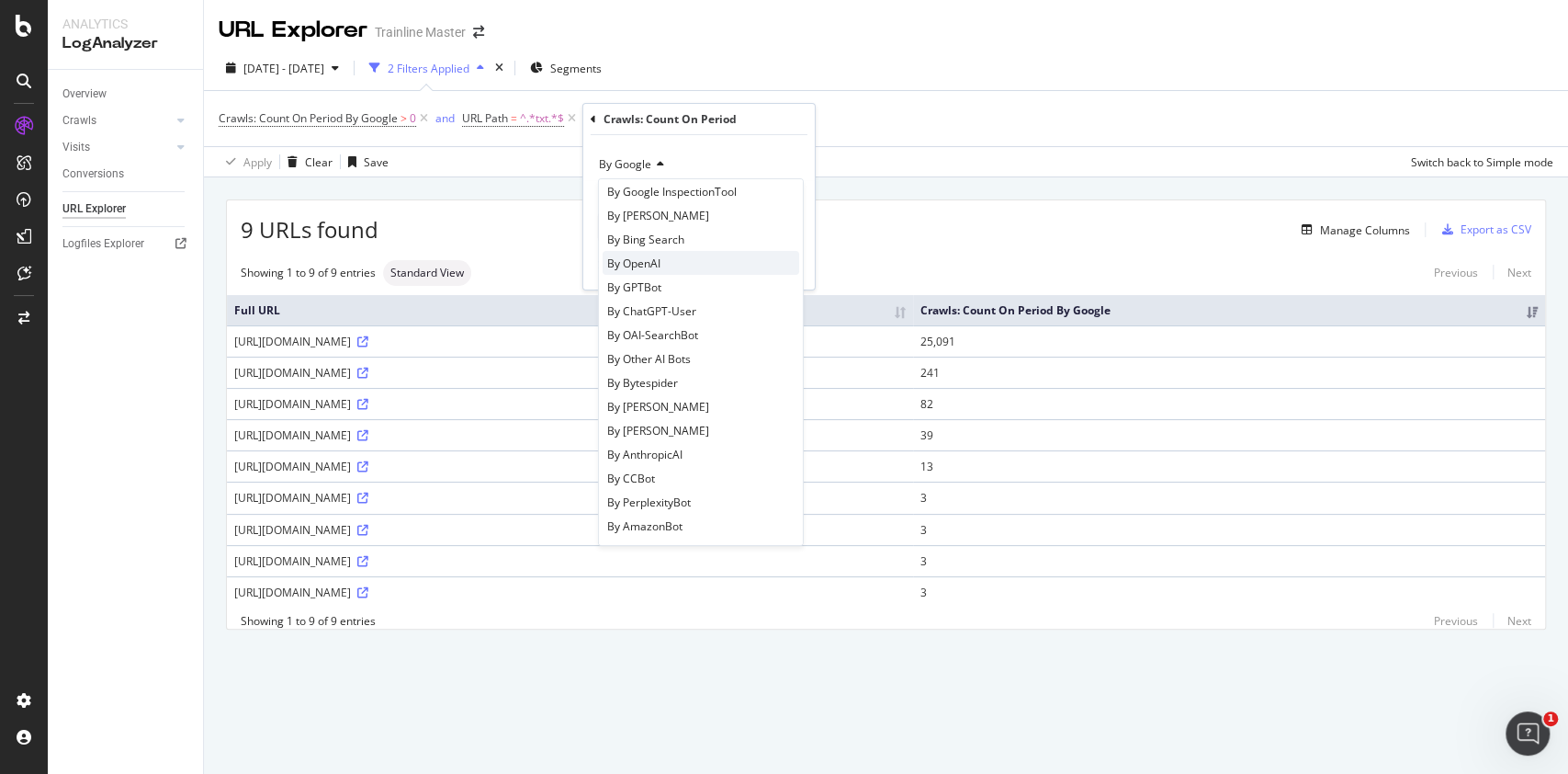
click at [675, 261] on div "By OpenAI" at bounding box center [700, 262] width 196 height 24
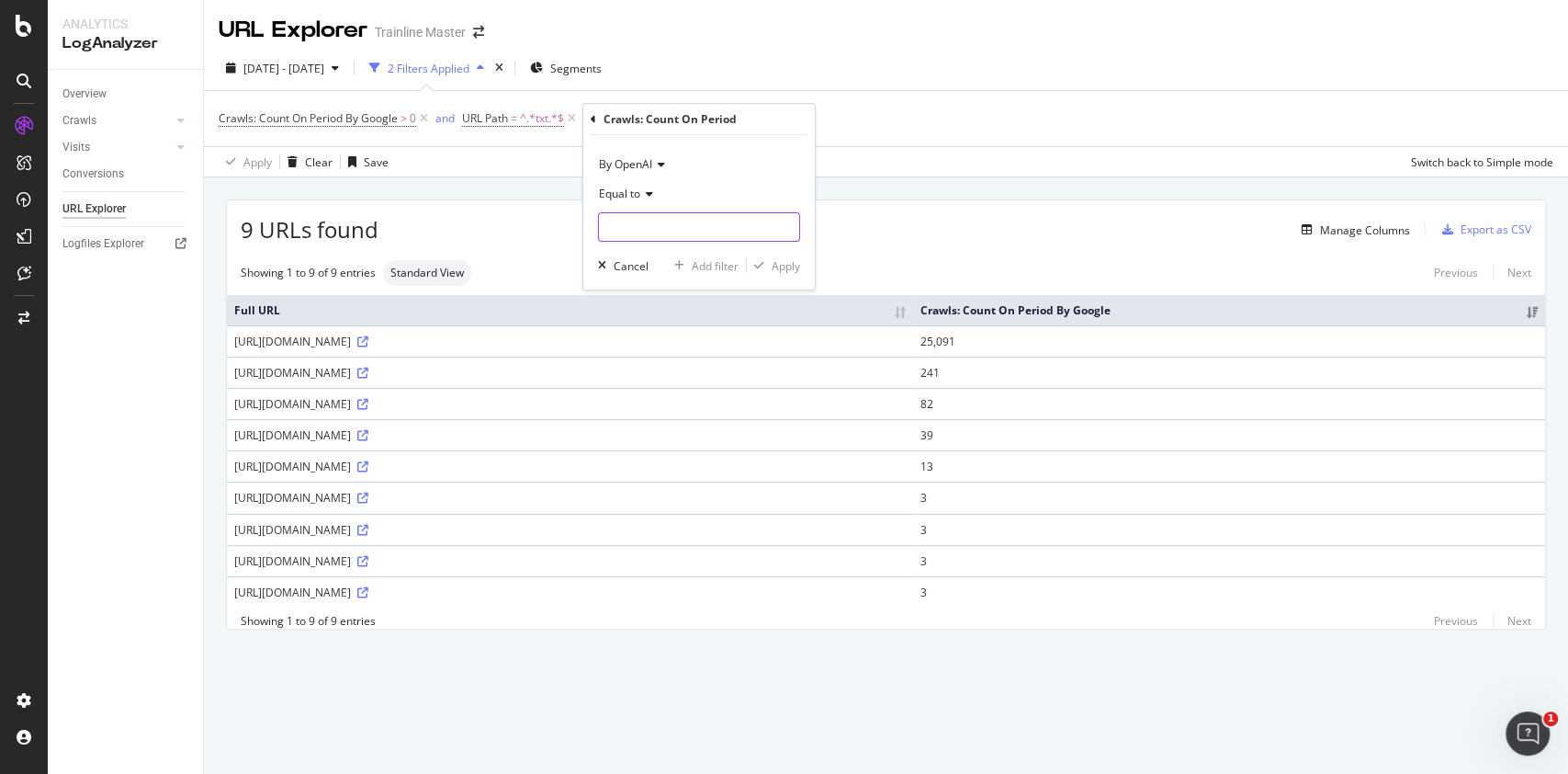
click at [728, 234] on input "number" at bounding box center [699, 227] width 202 height 29
click at [623, 192] on span "Equal to" at bounding box center [620, 194] width 42 height 15
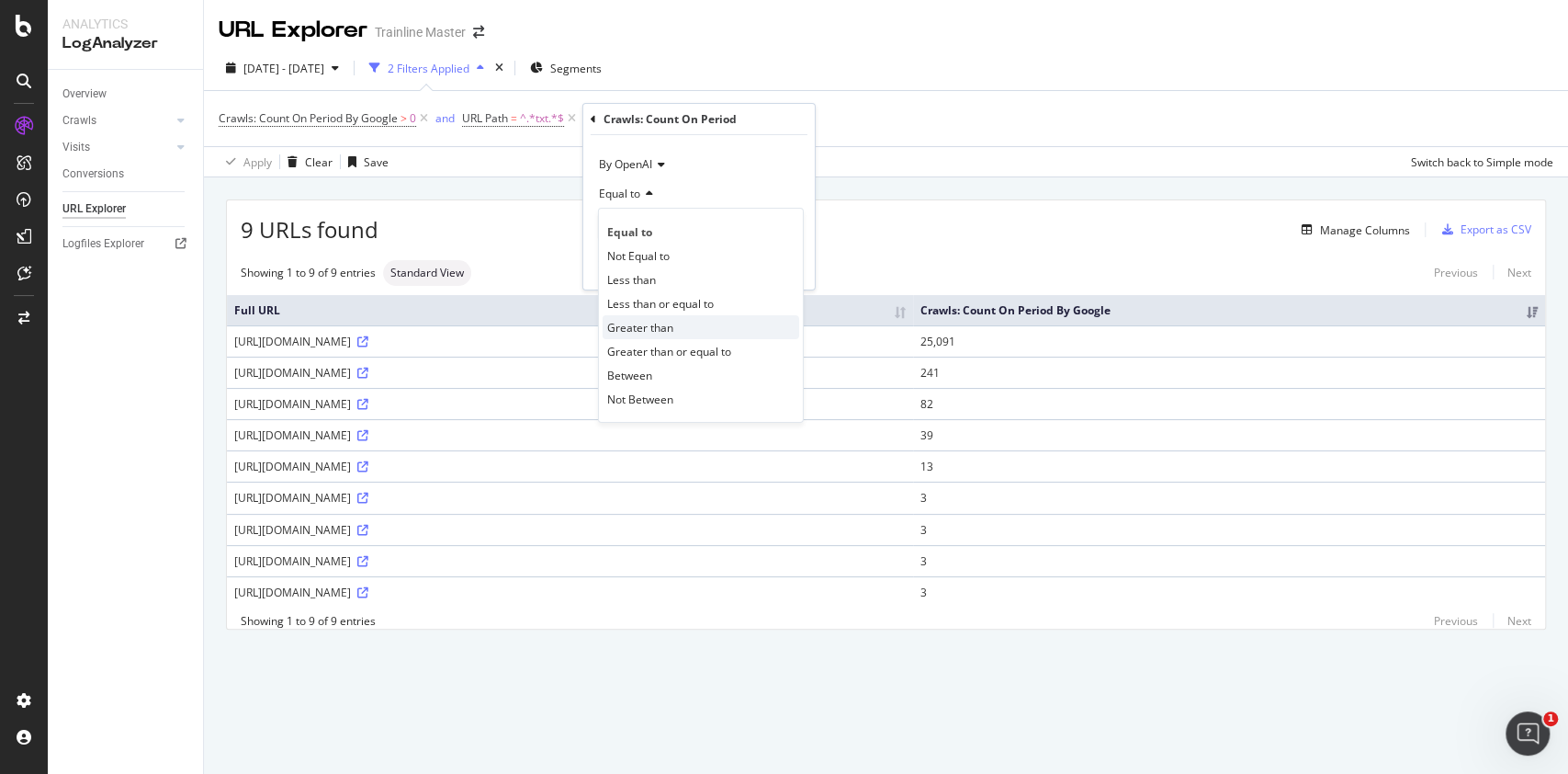
click at [675, 315] on div "Greater than" at bounding box center [700, 326] width 196 height 24
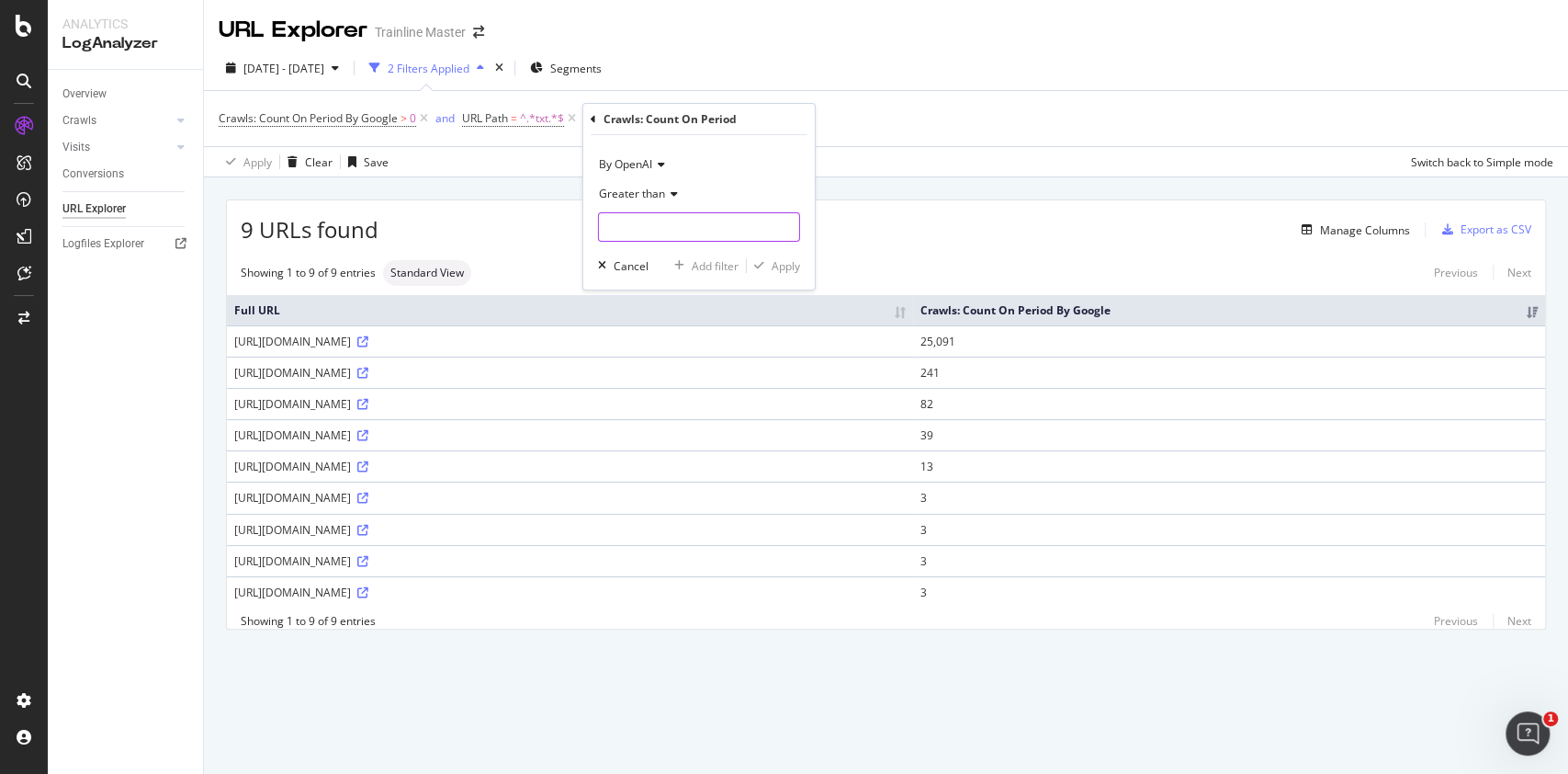
click at [650, 230] on input "number" at bounding box center [699, 227] width 202 height 29
type input "0"
click at [763, 260] on icon "button" at bounding box center [759, 266] width 10 height 11
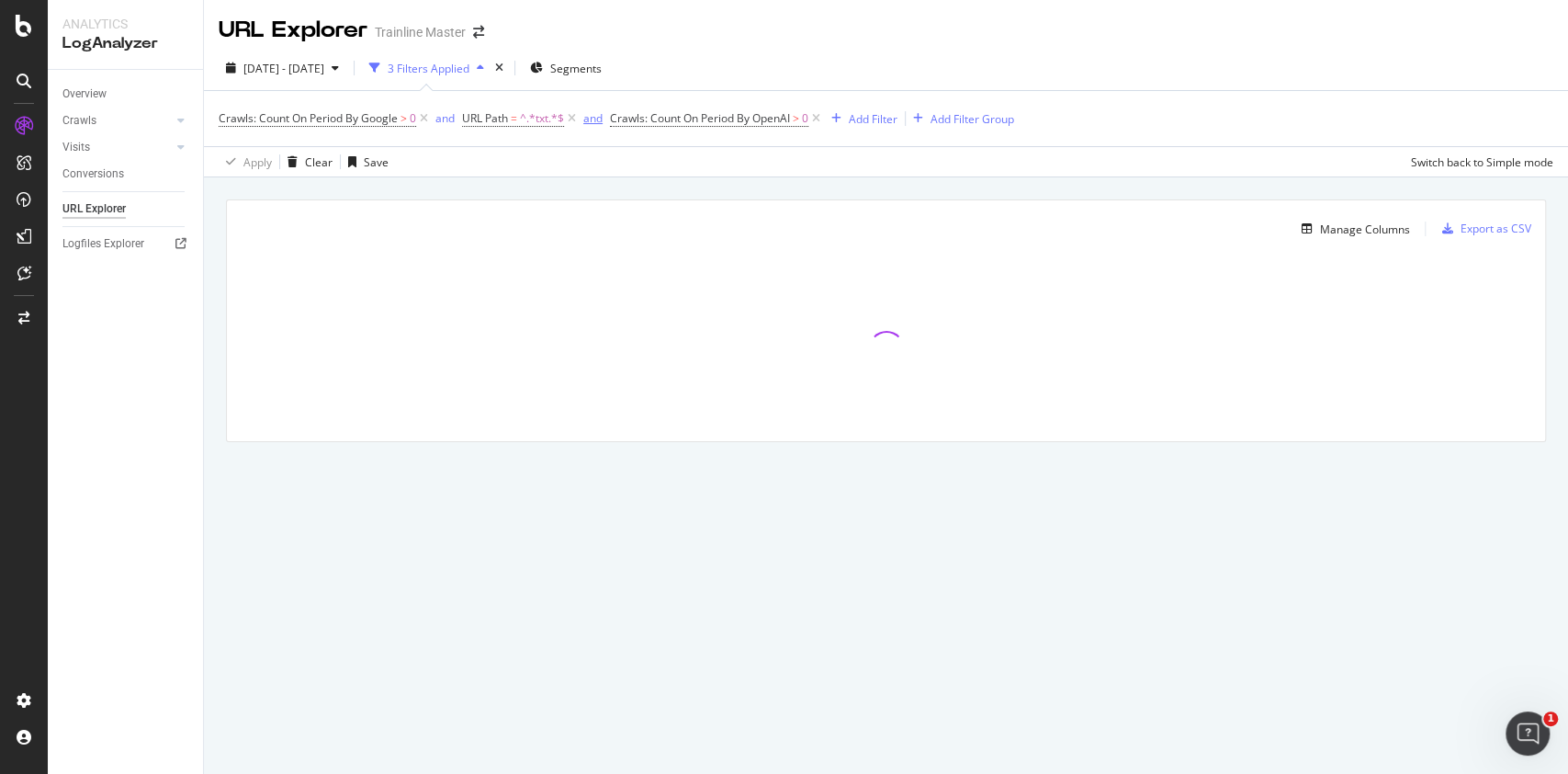
click at [596, 121] on div "and" at bounding box center [593, 118] width 19 height 15
click at [443, 121] on div "or" at bounding box center [441, 118] width 11 height 15
click at [821, 119] on icon at bounding box center [816, 118] width 15 height 18
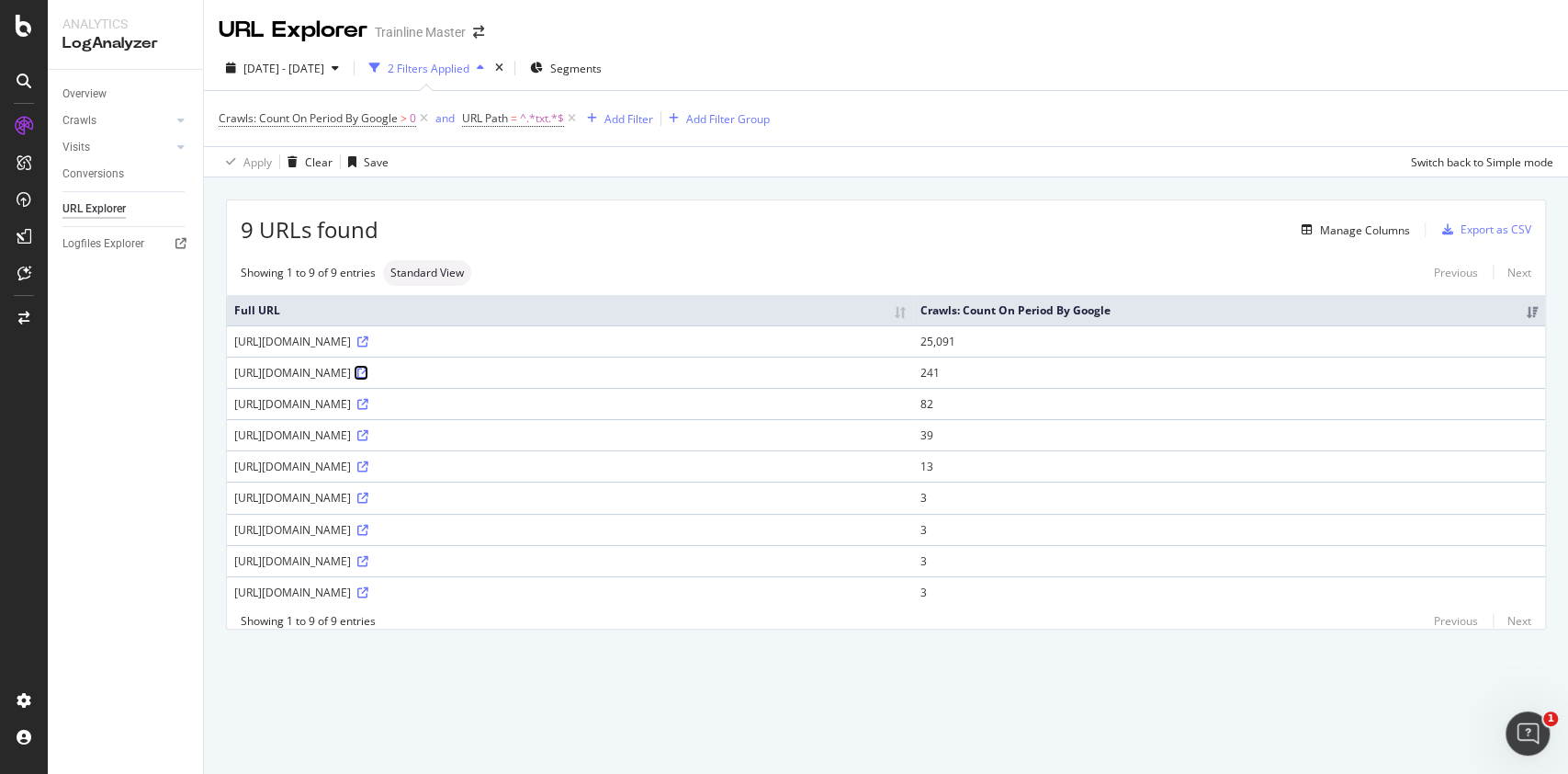
click at [368, 368] on icon at bounding box center [363, 373] width 11 height 11
click at [368, 495] on icon at bounding box center [363, 498] width 11 height 11
click at [368, 591] on icon at bounding box center [363, 593] width 11 height 11
